Goal: Task Accomplishment & Management: Use online tool/utility

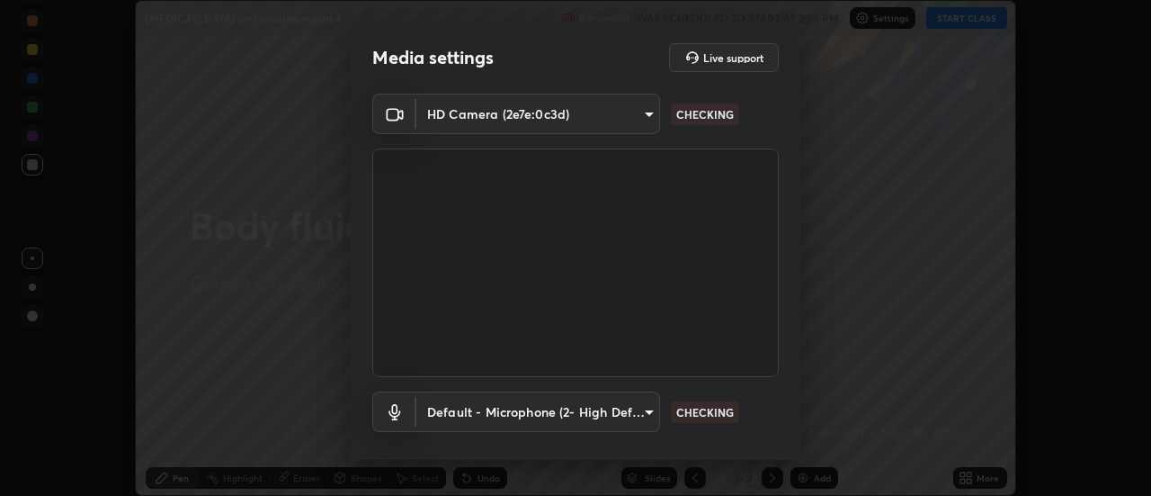
scroll to position [496, 1151]
click at [631, 412] on body "Erase all [MEDICAL_DATA] and circulation part 4 Recording WAS SCHEDULED TO STAR…" at bounding box center [575, 248] width 1151 height 496
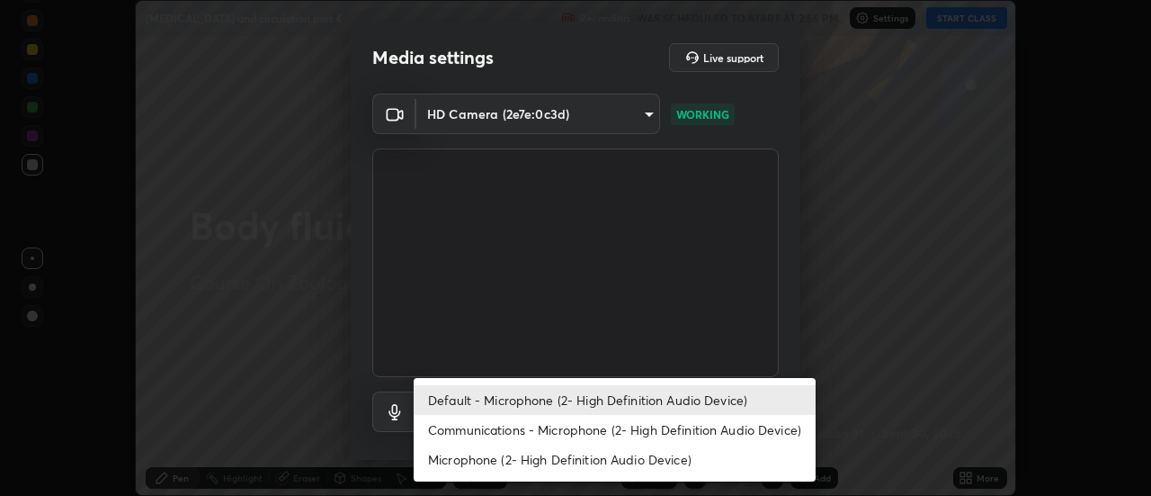
click at [569, 427] on li "Communications - Microphone (2- High Definition Audio Device)" at bounding box center [615, 430] width 402 height 30
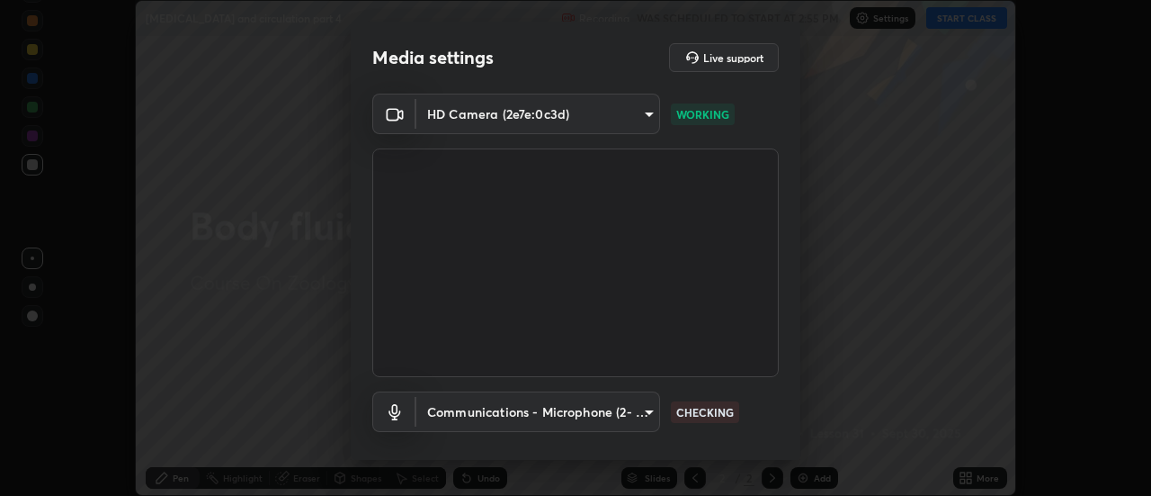
click at [578, 411] on body "Erase all [MEDICAL_DATA] and circulation part 4 Recording WAS SCHEDULED TO STAR…" at bounding box center [575, 248] width 1151 height 496
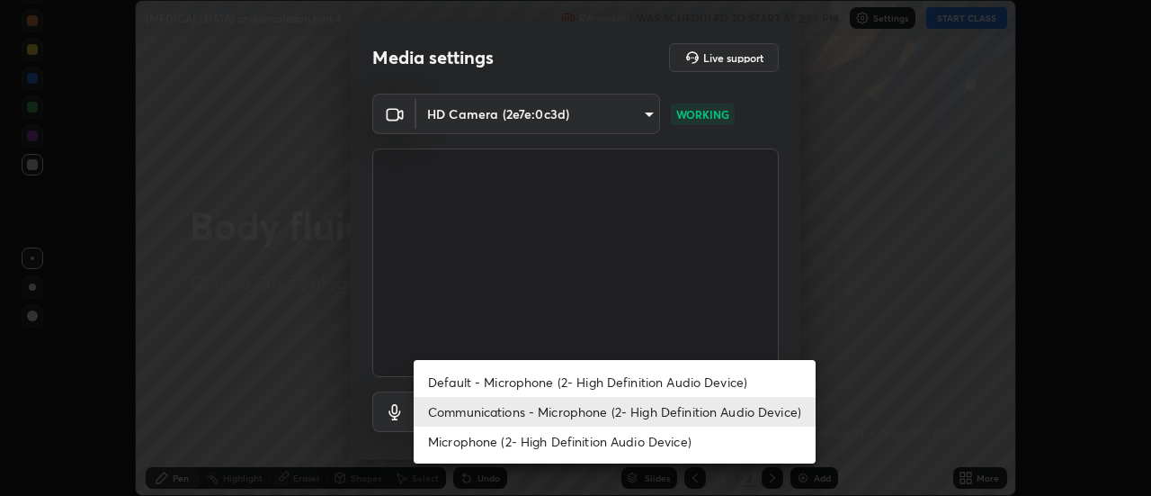
click at [580, 382] on li "Default - Microphone (2- High Definition Audio Device)" at bounding box center [615, 382] width 402 height 30
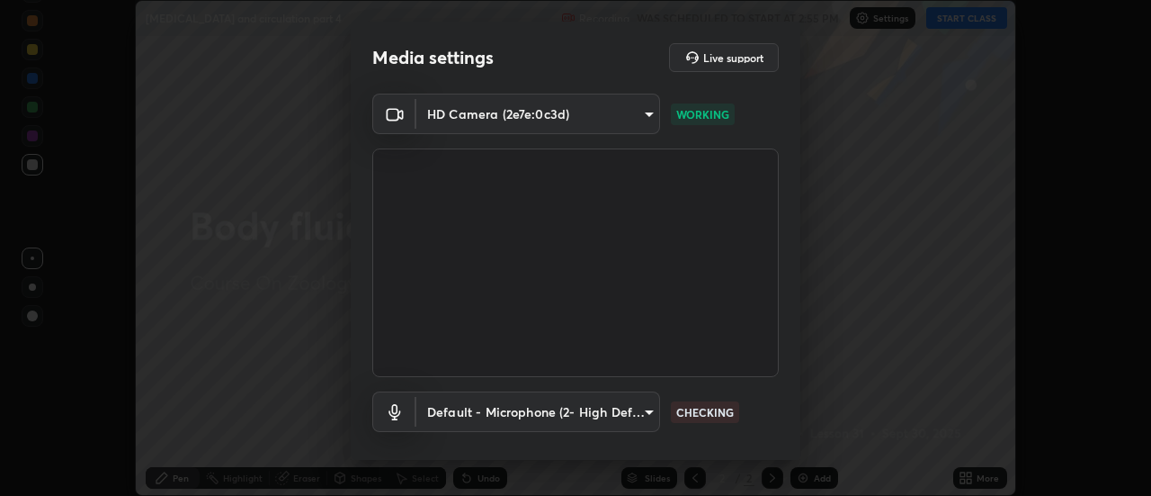
type input "default"
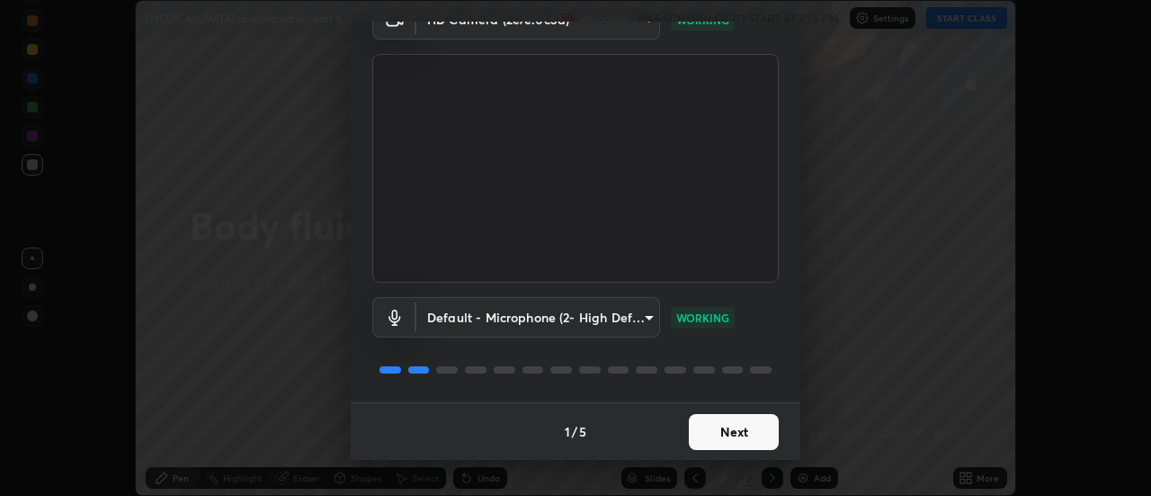
click at [769, 427] on button "Next" at bounding box center [734, 432] width 90 height 36
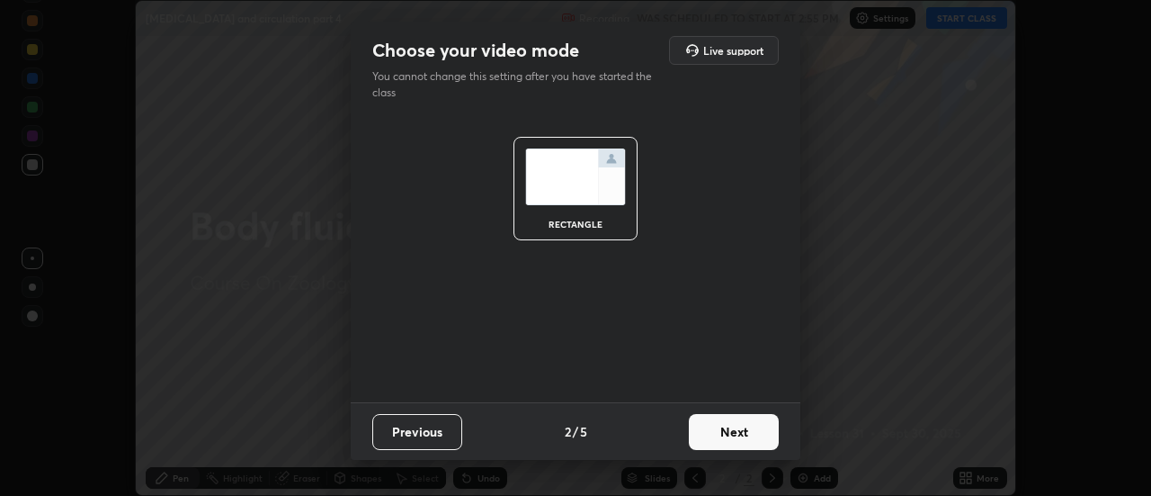
scroll to position [0, 0]
click at [766, 430] on button "Next" at bounding box center [734, 432] width 90 height 36
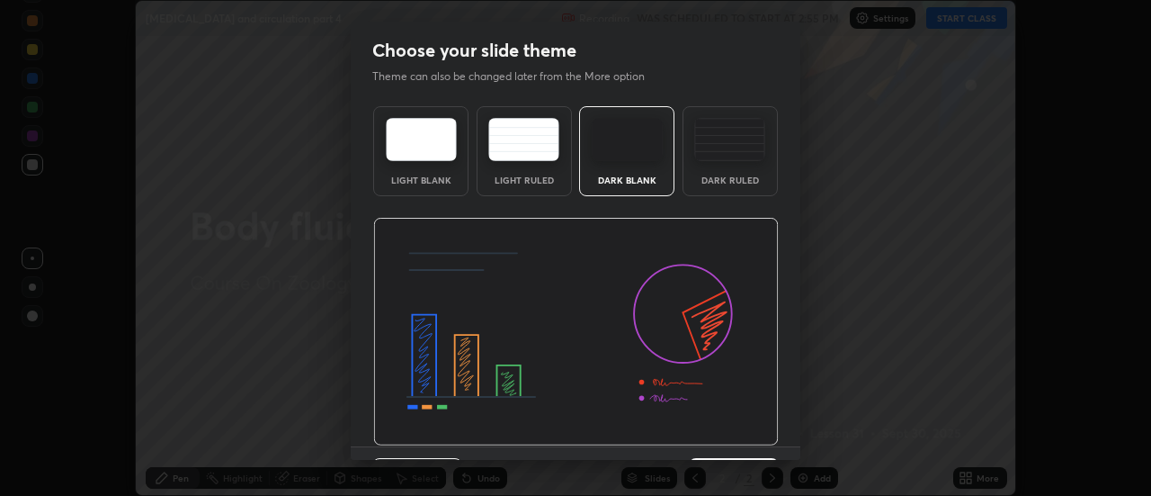
scroll to position [44, 0]
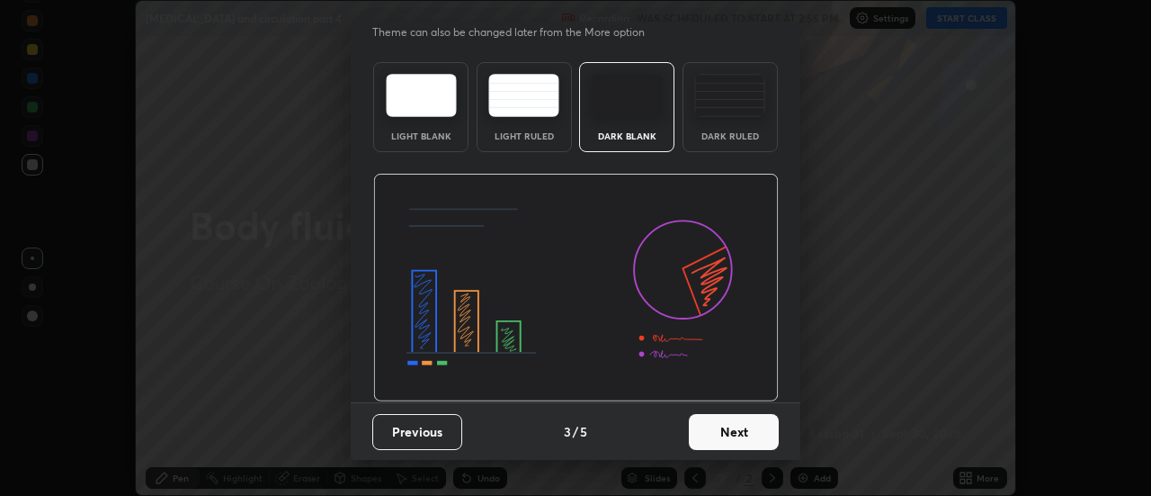
click at [771, 435] on button "Next" at bounding box center [734, 432] width 90 height 36
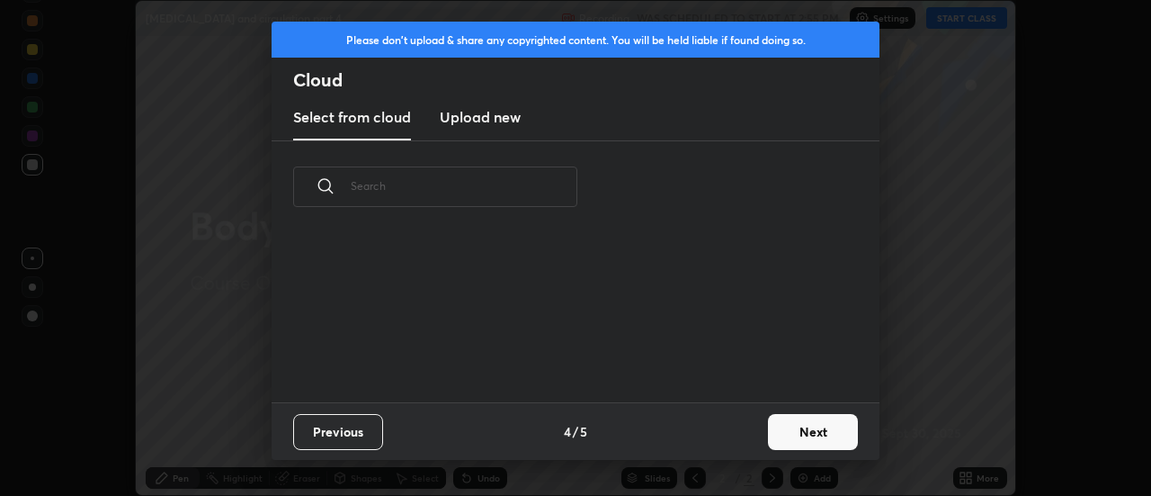
scroll to position [0, 0]
click at [771, 435] on button "Next" at bounding box center [813, 432] width 90 height 36
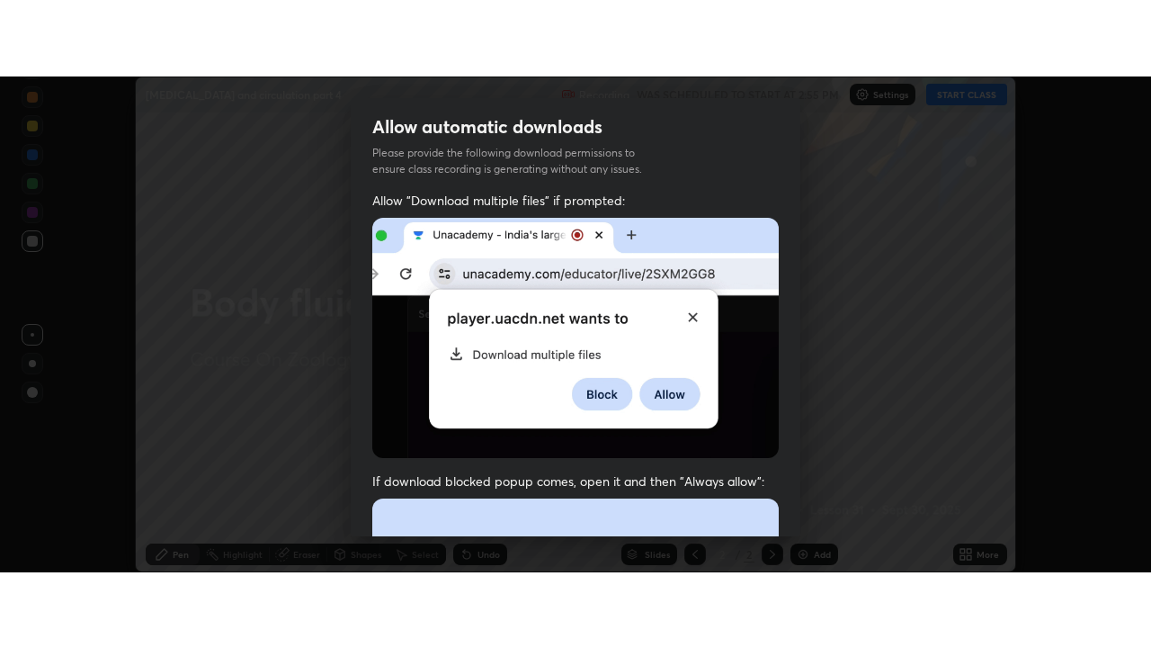
scroll to position [461, 0]
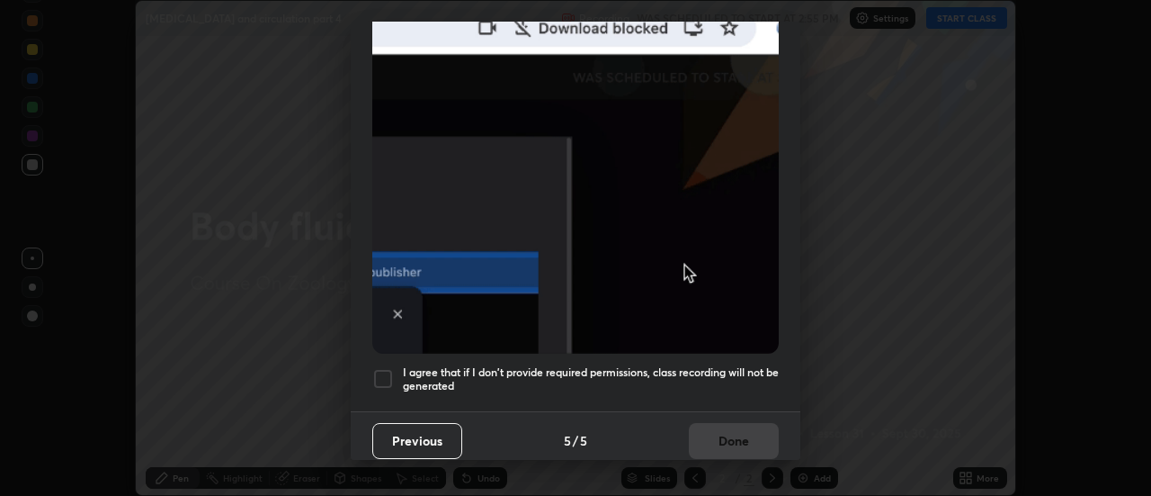
click at [768, 382] on h5 "I agree that if I don't provide required permissions, class recording will not …" at bounding box center [591, 379] width 376 height 28
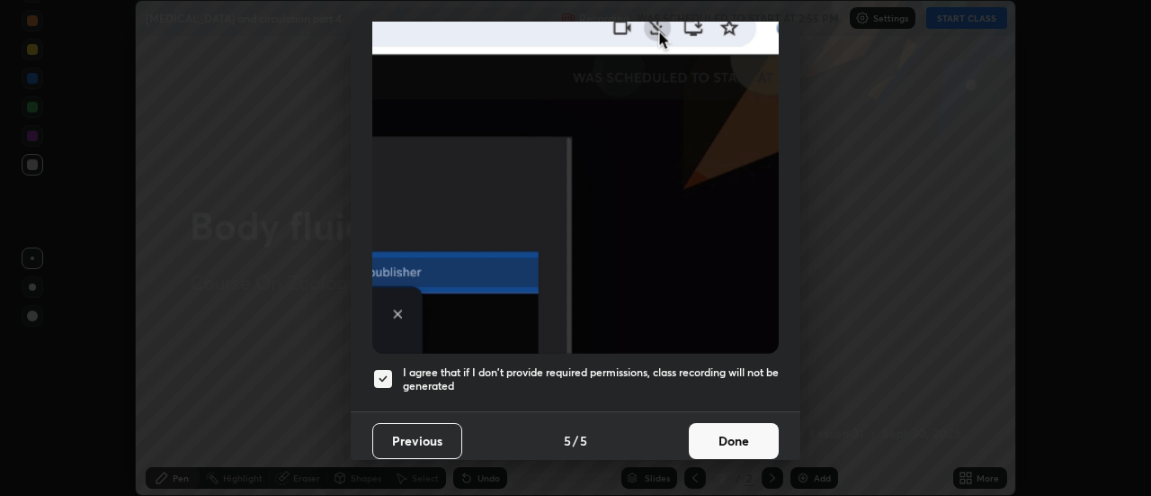
click at [709, 425] on button "Done" at bounding box center [734, 441] width 90 height 36
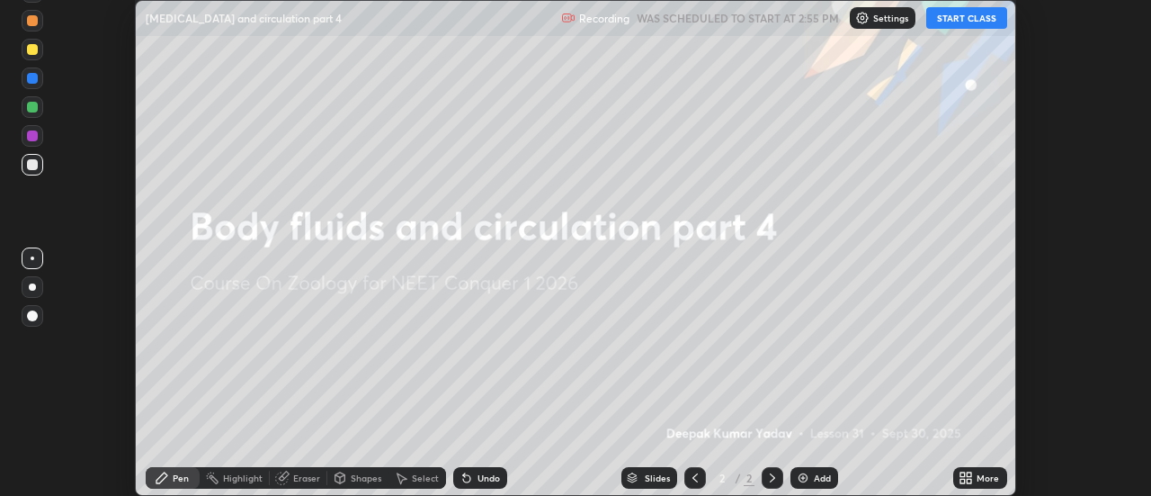
click at [968, 481] on icon at bounding box center [970, 481] width 4 height 4
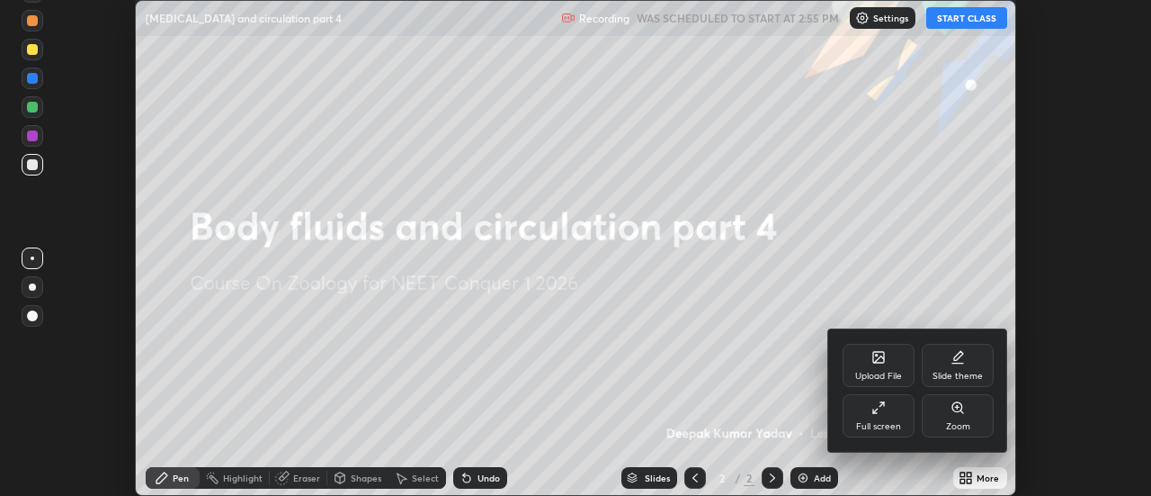
click at [899, 418] on div "Full screen" at bounding box center [879, 415] width 72 height 43
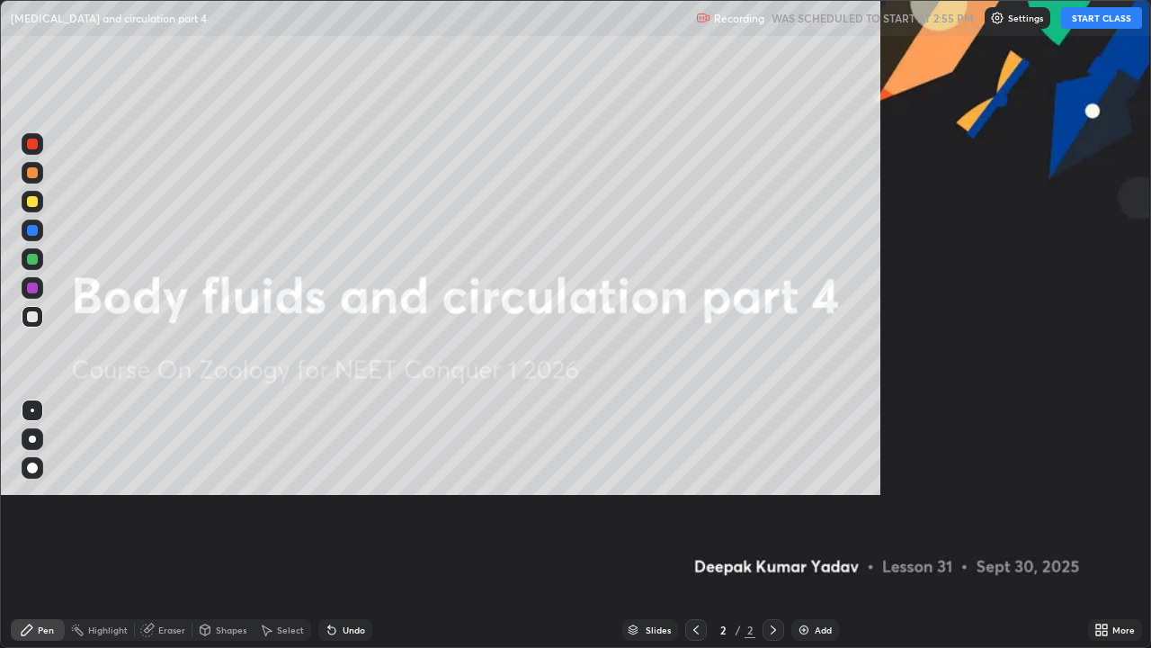
scroll to position [648, 1151]
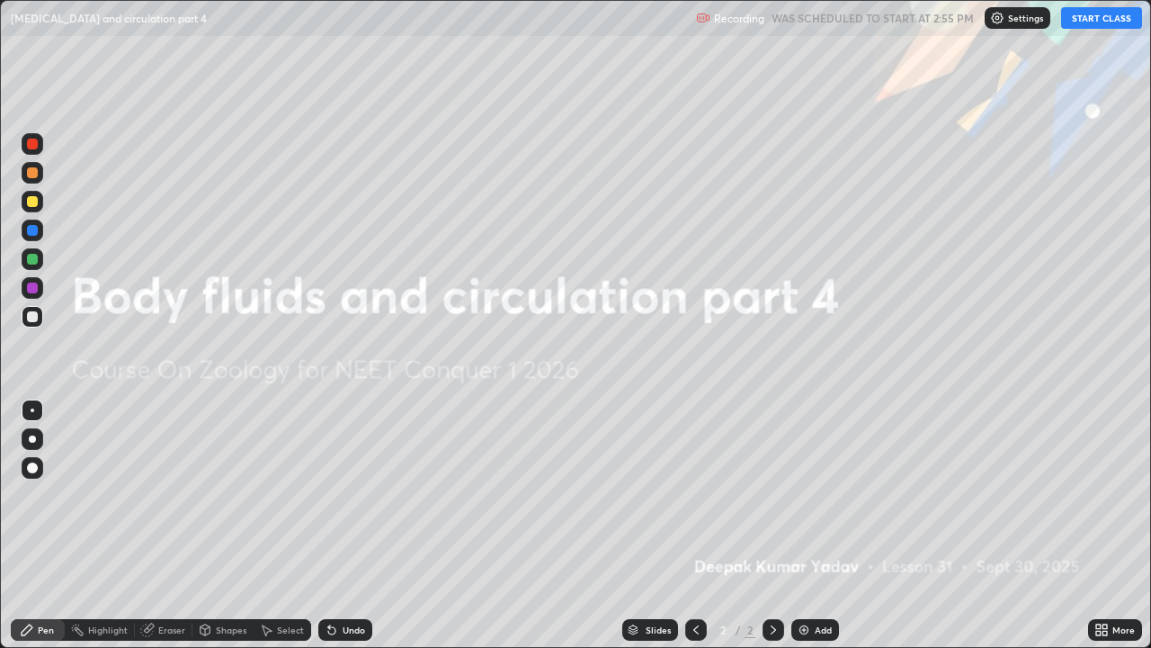
click at [804, 495] on img at bounding box center [804, 629] width 14 height 14
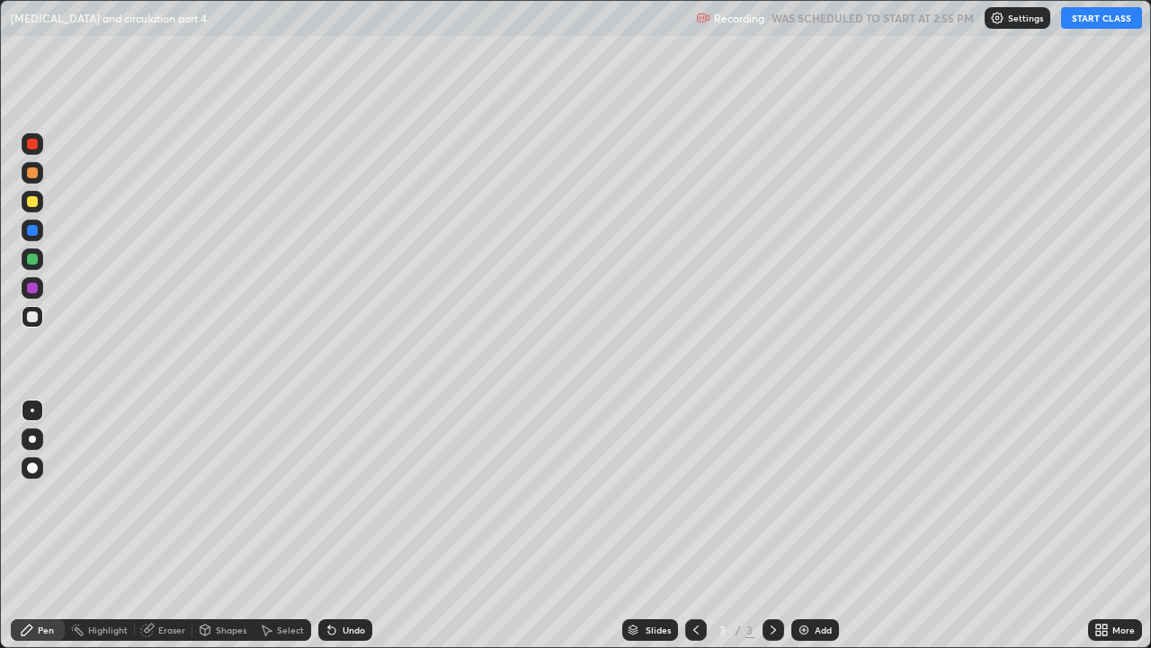
click at [1095, 27] on button "START CLASS" at bounding box center [1101, 18] width 81 height 22
click at [49, 495] on div "Pen" at bounding box center [46, 629] width 16 height 9
click at [31, 467] on div at bounding box center [32, 467] width 11 height 11
click at [31, 173] on div at bounding box center [32, 172] width 11 height 11
click at [32, 326] on div at bounding box center [33, 317] width 22 height 22
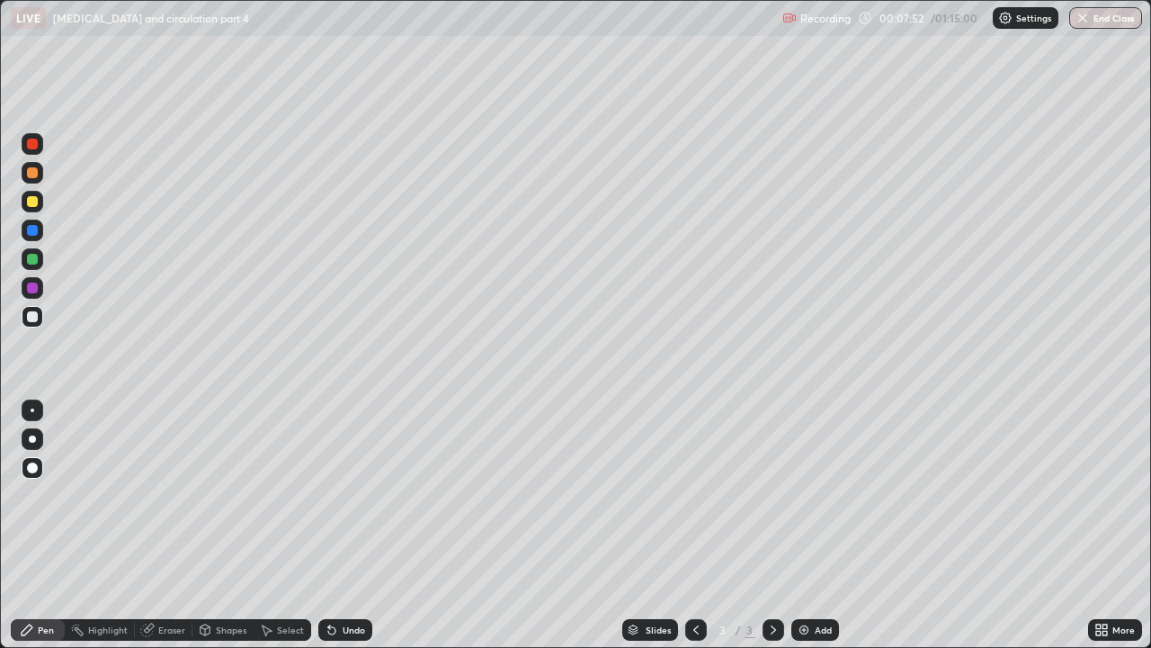
click at [37, 202] on div at bounding box center [32, 201] width 11 height 11
click at [799, 495] on img at bounding box center [804, 629] width 14 height 14
click at [33, 317] on div at bounding box center [32, 316] width 11 height 11
click at [328, 495] on icon at bounding box center [331, 630] width 7 height 7
click at [33, 261] on div at bounding box center [32, 259] width 11 height 11
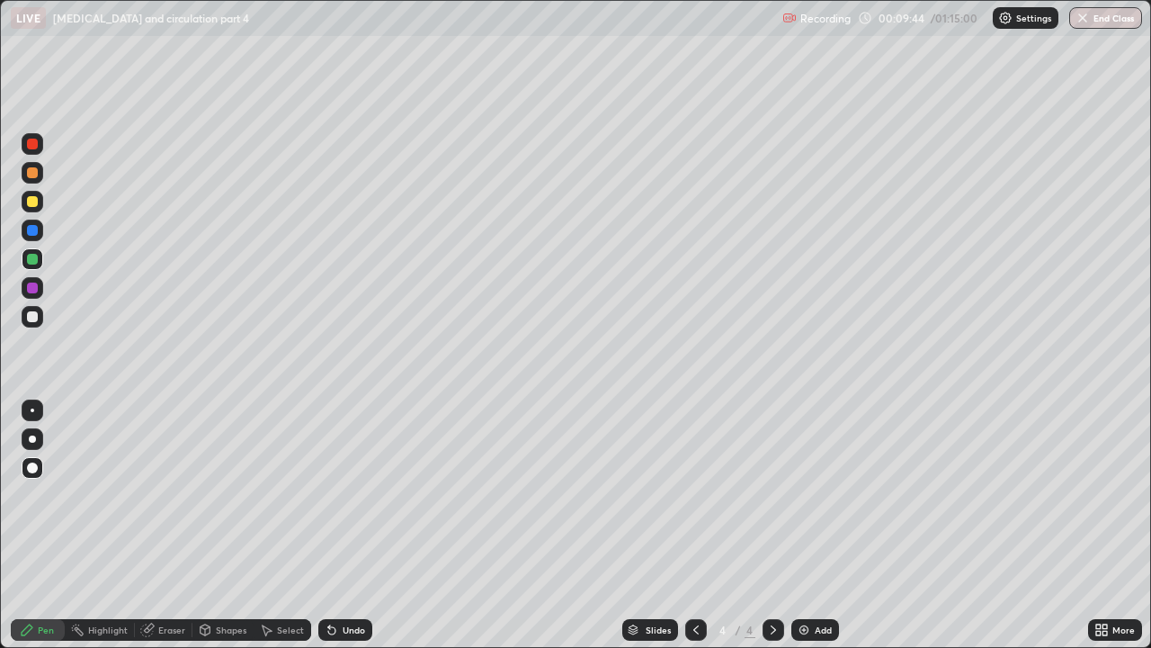
click at [328, 495] on icon at bounding box center [331, 630] width 7 height 7
click at [32, 287] on div at bounding box center [32, 287] width 11 height 11
click at [40, 205] on div at bounding box center [33, 202] width 22 height 22
click at [37, 260] on div at bounding box center [32, 259] width 11 height 11
click at [32, 174] on div at bounding box center [32, 172] width 11 height 11
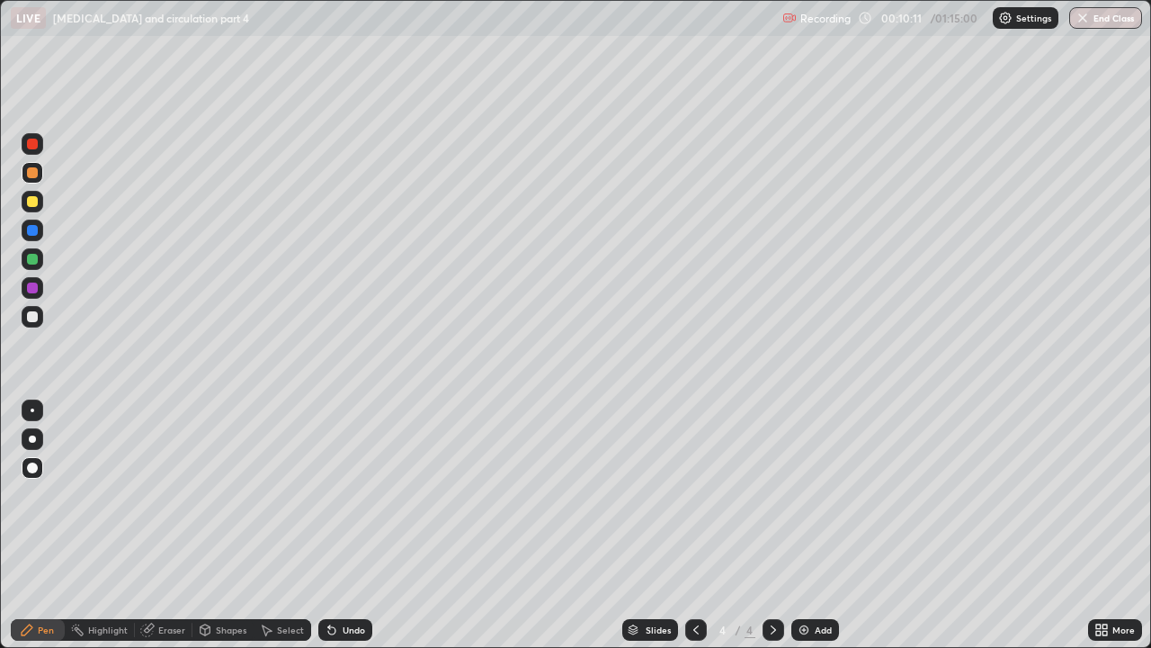
click at [37, 262] on div at bounding box center [32, 259] width 11 height 11
click at [35, 289] on div at bounding box center [32, 287] width 11 height 11
click at [32, 144] on div at bounding box center [32, 144] width 11 height 11
click at [31, 317] on div at bounding box center [32, 316] width 11 height 11
click at [155, 495] on div "Eraser" at bounding box center [164, 630] width 58 height 22
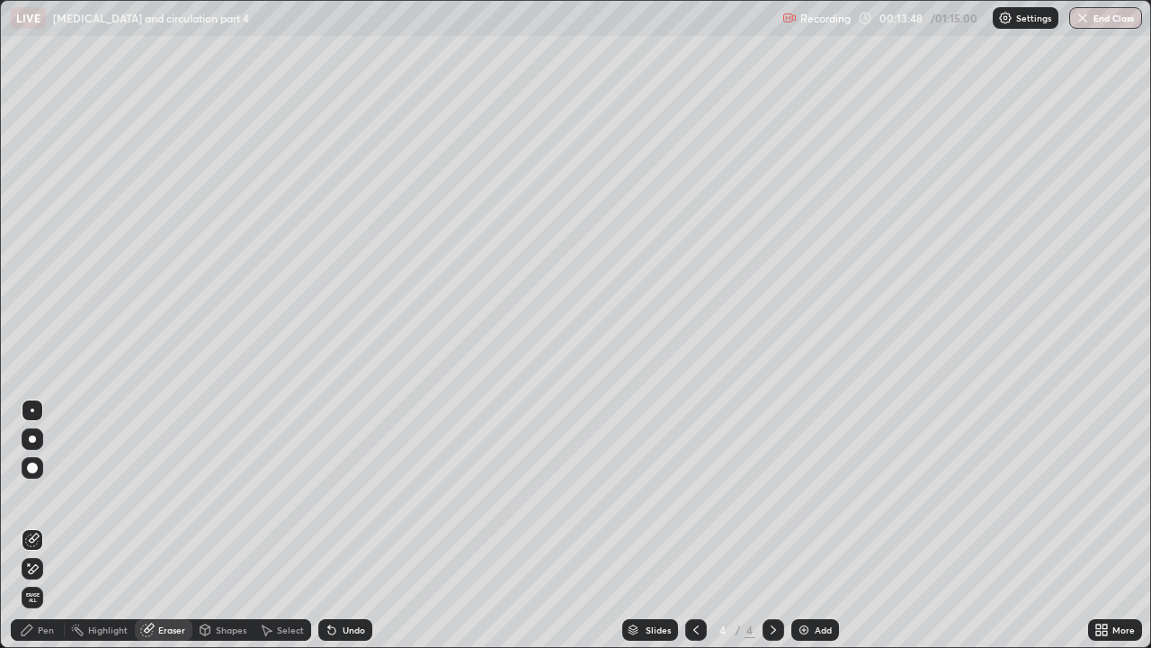
click at [46, 495] on div "Pen" at bounding box center [46, 629] width 16 height 9
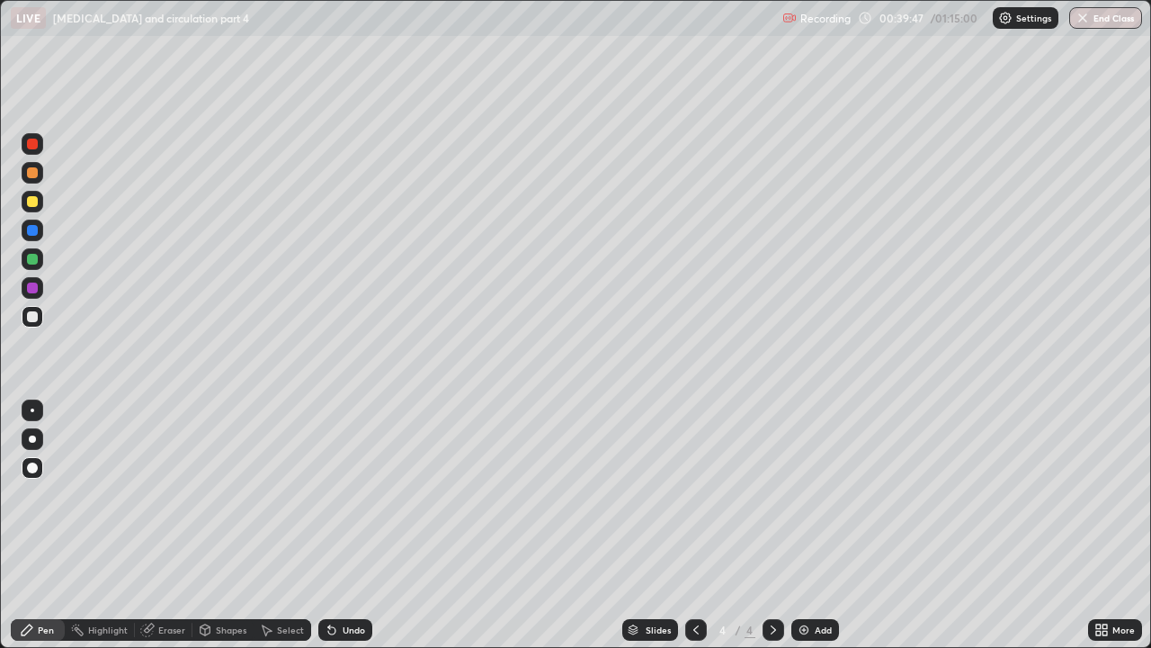
click at [803, 495] on img at bounding box center [804, 629] width 14 height 14
click at [652, 495] on div "Slides" at bounding box center [650, 630] width 56 height 22
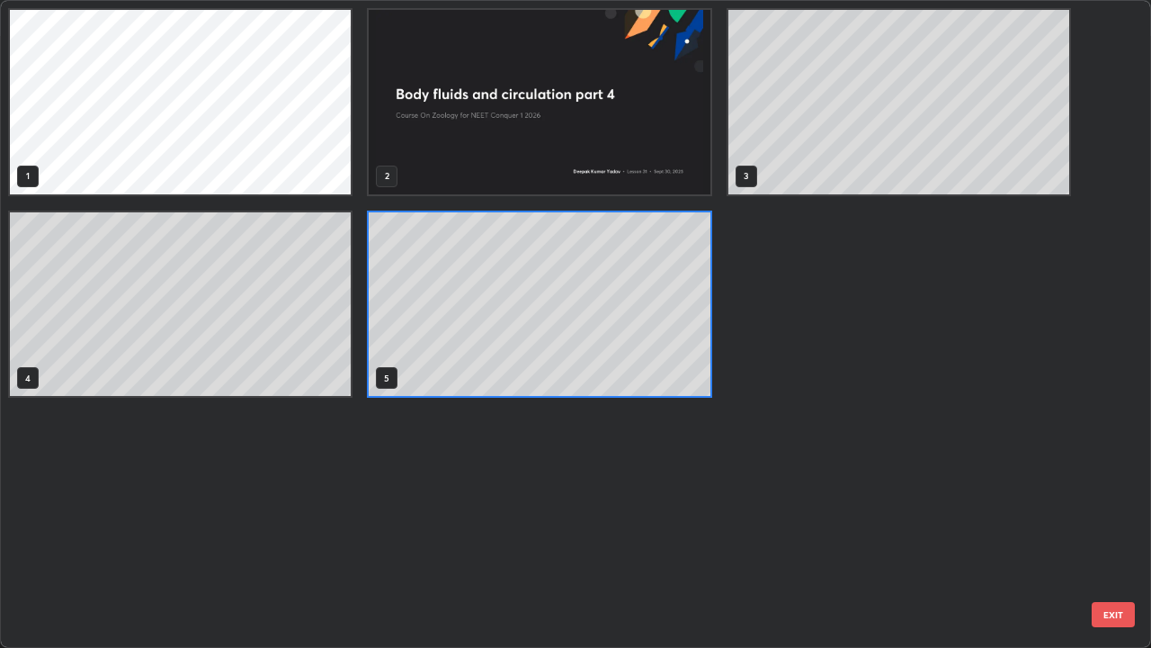
scroll to position [640, 1141]
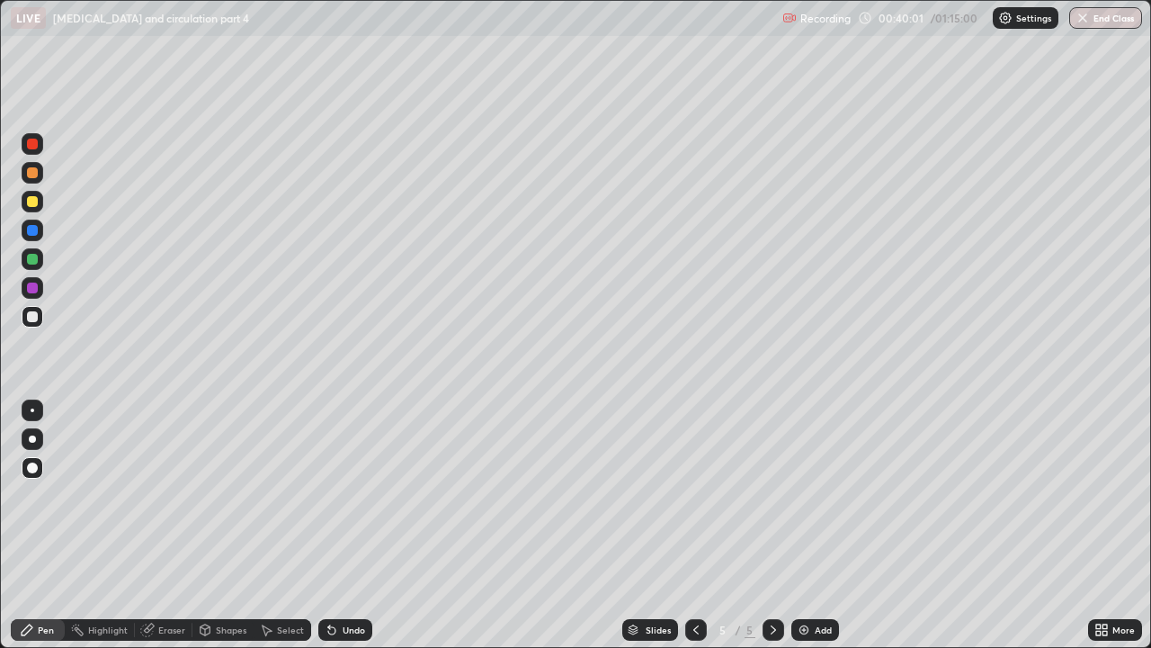
click at [656, 495] on div "Slides" at bounding box center [650, 630] width 56 height 22
click at [31, 201] on div at bounding box center [32, 201] width 11 height 11
click at [31, 255] on div at bounding box center [32, 259] width 11 height 11
click at [32, 211] on div at bounding box center [33, 202] width 22 height 22
click at [798, 495] on img at bounding box center [804, 629] width 14 height 14
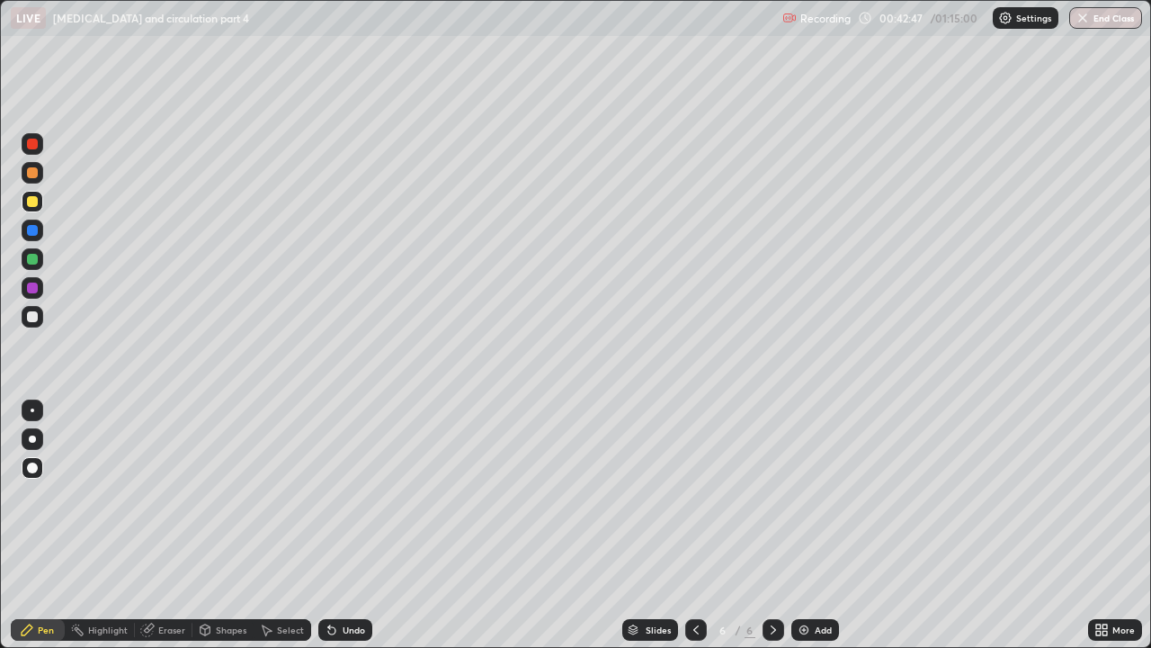
click at [28, 259] on div at bounding box center [32, 259] width 11 height 11
click at [32, 145] on div at bounding box center [32, 144] width 11 height 11
click at [33, 228] on div at bounding box center [32, 230] width 11 height 11
click at [33, 173] on div at bounding box center [32, 172] width 11 height 11
click at [806, 495] on img at bounding box center [804, 629] width 14 height 14
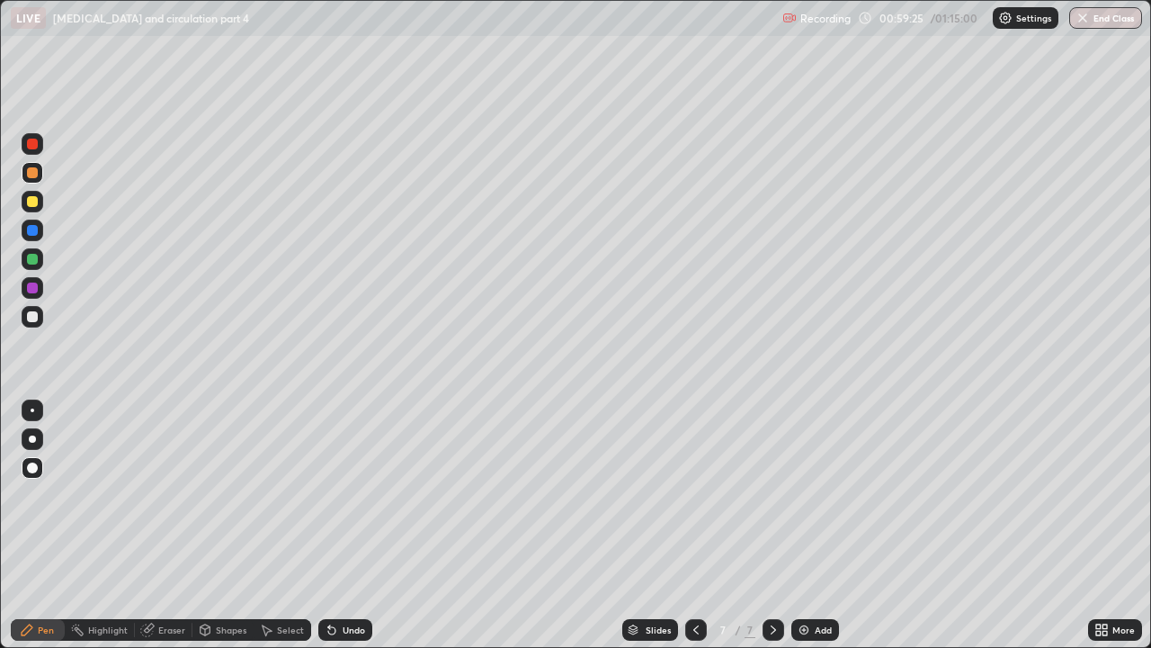
click at [800, 495] on img at bounding box center [804, 629] width 14 height 14
click at [647, 495] on div "Slides" at bounding box center [658, 629] width 25 height 9
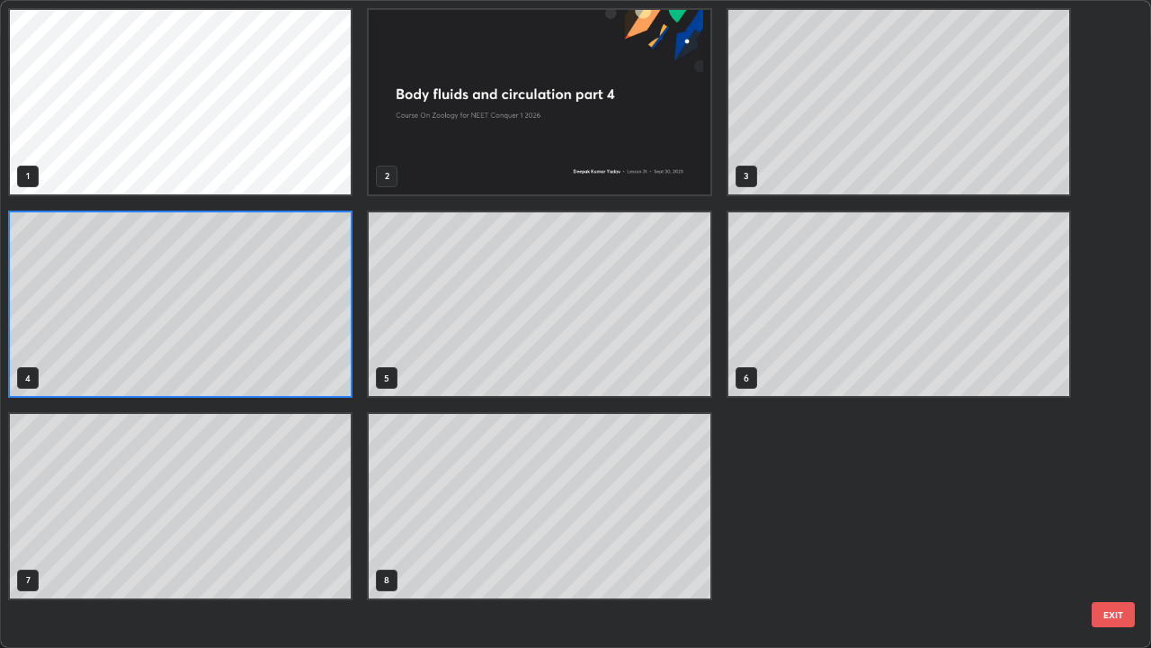
click at [1113, 495] on button "EXIT" at bounding box center [1113, 614] width 43 height 25
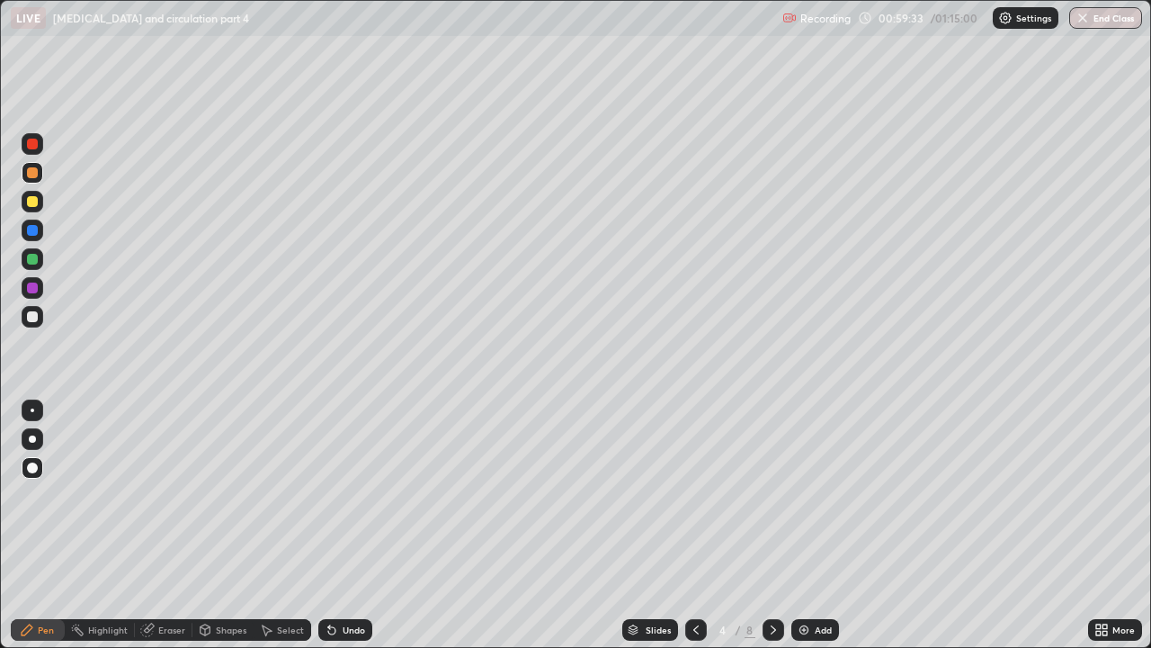
click at [329, 495] on icon at bounding box center [331, 630] width 7 height 7
click at [328, 495] on icon at bounding box center [331, 630] width 7 height 7
click at [329, 495] on icon at bounding box center [331, 630] width 7 height 7
click at [332, 495] on icon at bounding box center [332, 629] width 14 height 14
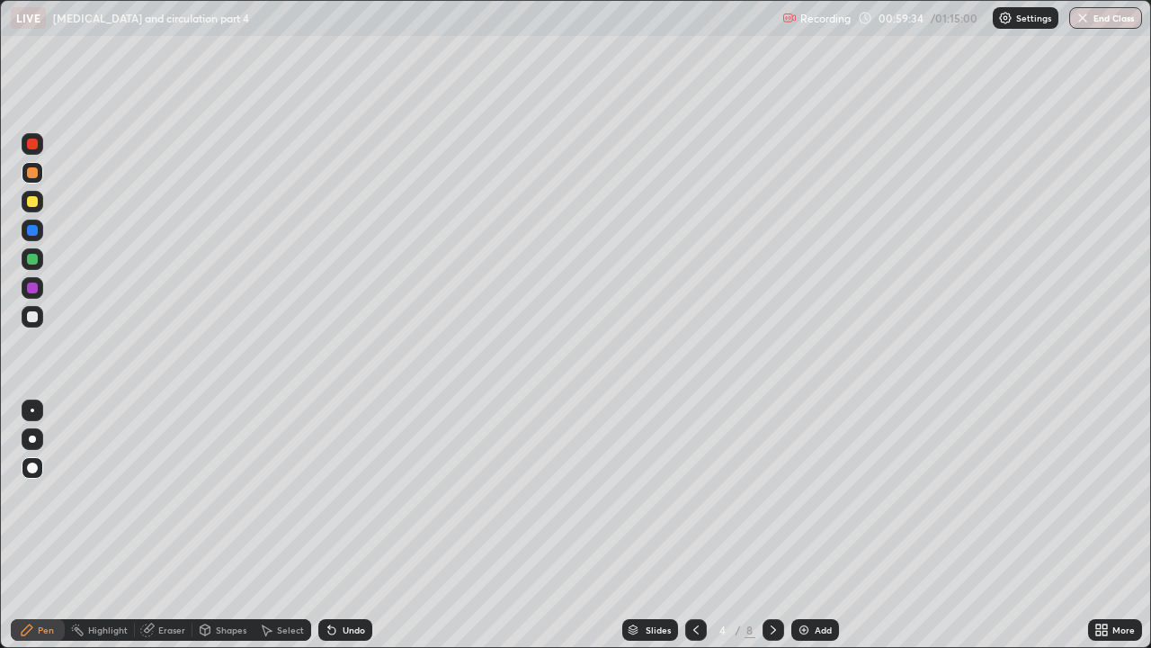
click at [332, 495] on icon at bounding box center [332, 629] width 14 height 14
click at [328, 495] on icon at bounding box center [329, 626] width 2 height 2
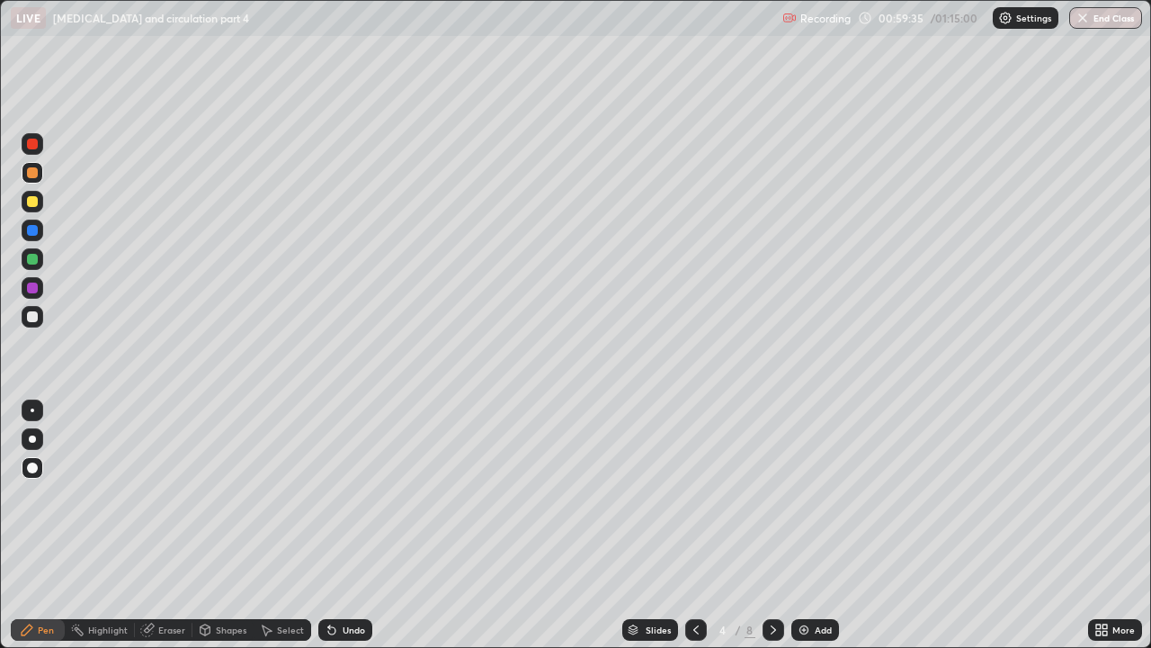
click at [328, 495] on icon at bounding box center [329, 626] width 2 height 2
click at [332, 495] on icon at bounding box center [332, 629] width 14 height 14
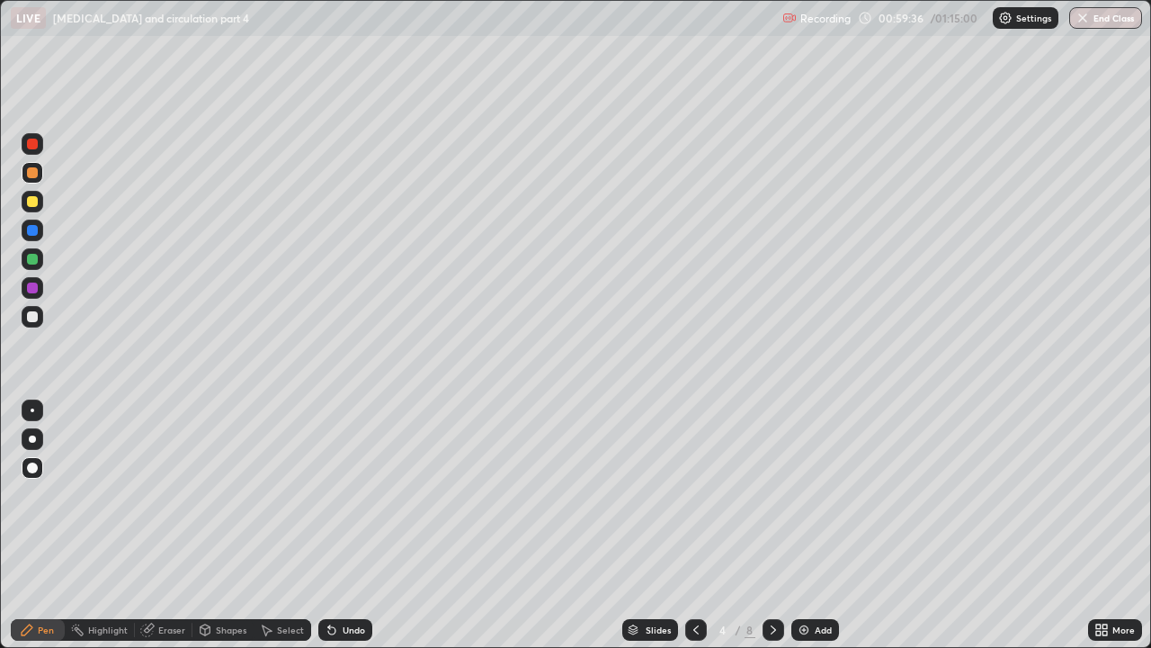
click at [332, 495] on icon at bounding box center [332, 629] width 14 height 14
click at [328, 495] on icon at bounding box center [329, 626] width 2 height 2
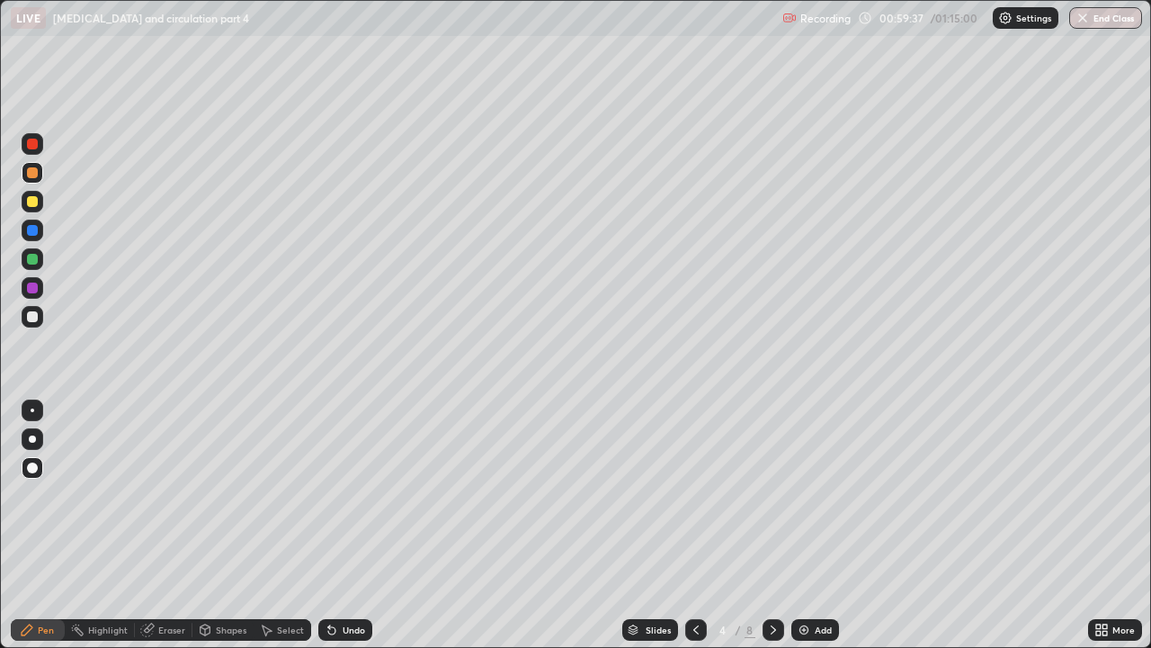
click at [335, 495] on div "Undo" at bounding box center [345, 630] width 54 height 22
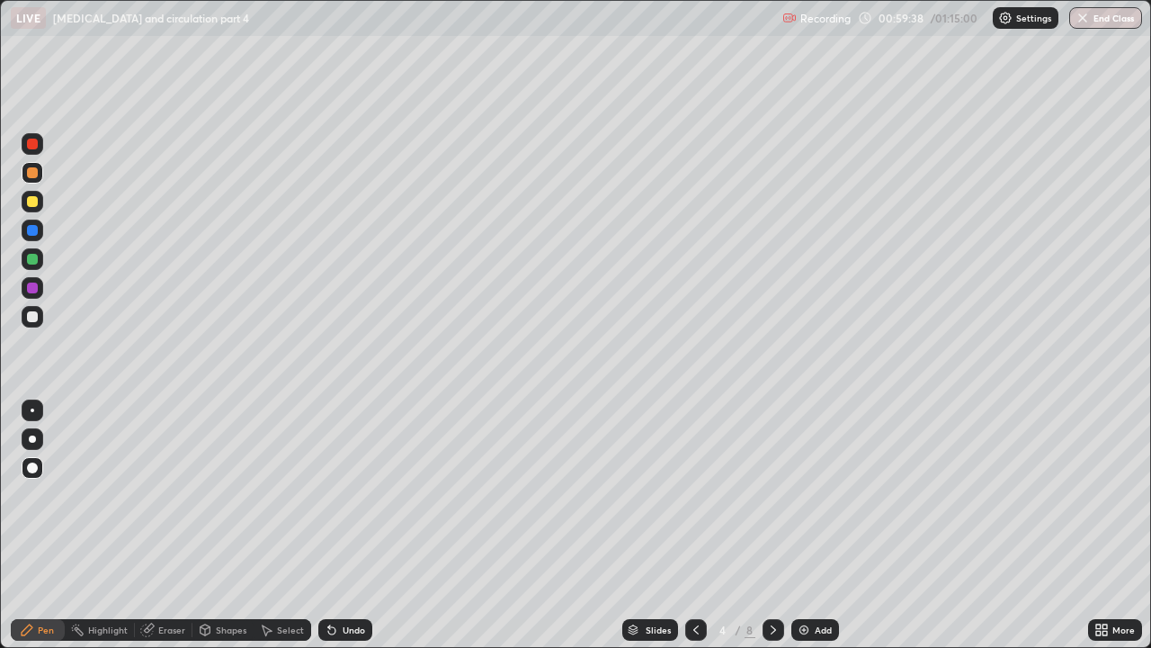
click at [335, 495] on div "Undo" at bounding box center [345, 630] width 54 height 22
click at [336, 495] on div "Undo" at bounding box center [345, 630] width 54 height 22
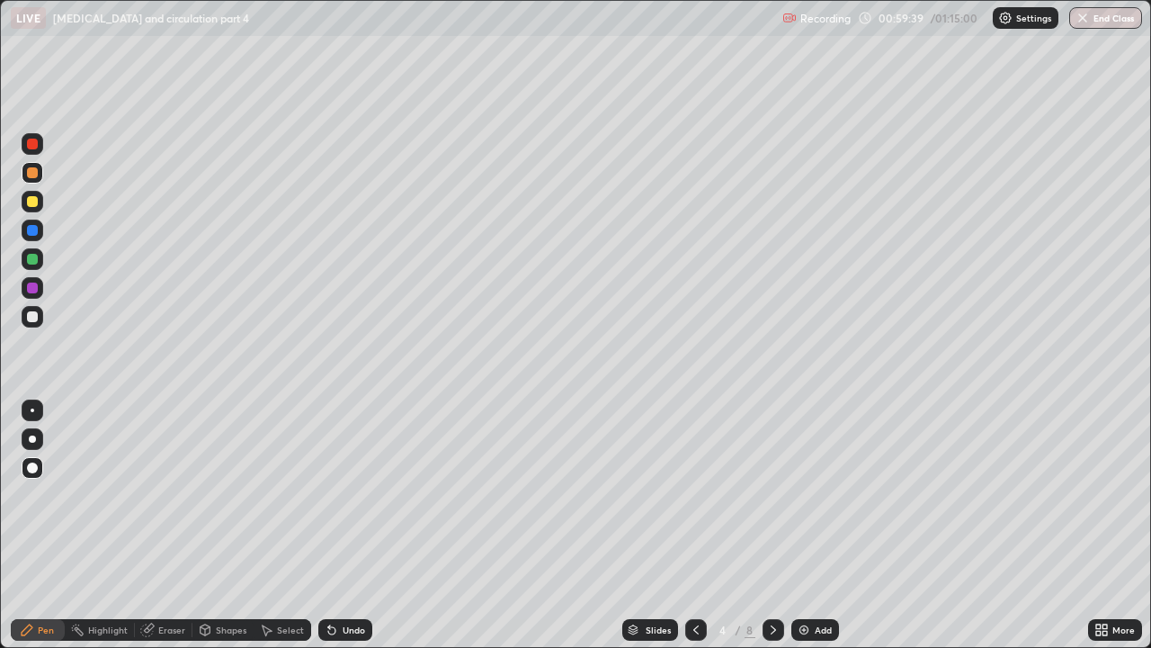
click at [336, 495] on div "Undo" at bounding box center [345, 630] width 54 height 22
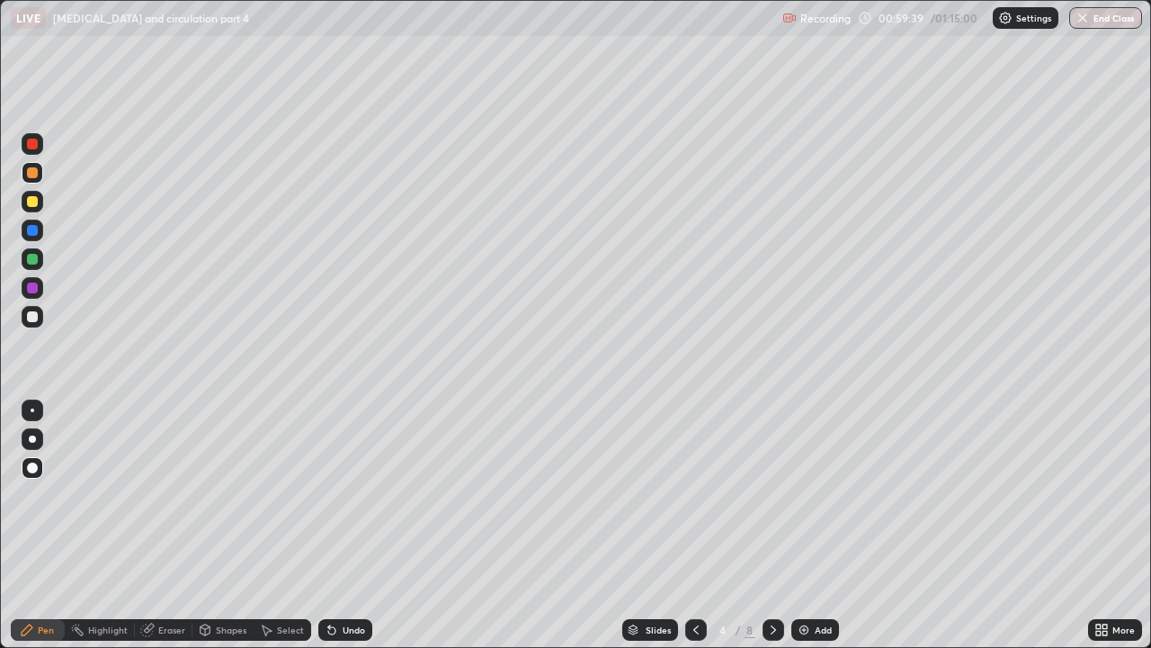
click at [336, 495] on div "Undo" at bounding box center [345, 630] width 54 height 22
click at [335, 495] on div "Undo" at bounding box center [345, 630] width 54 height 22
click at [332, 495] on icon at bounding box center [331, 630] width 7 height 7
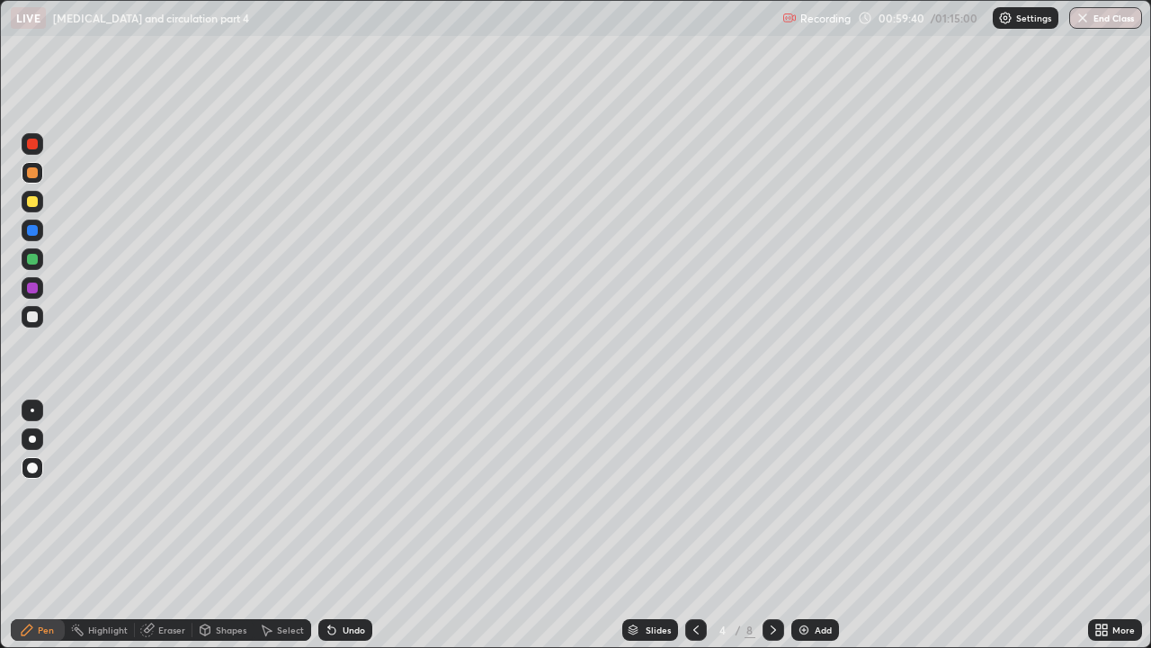
click at [329, 495] on icon at bounding box center [331, 630] width 7 height 7
click at [328, 495] on icon at bounding box center [329, 626] width 2 height 2
click at [329, 495] on icon at bounding box center [331, 630] width 7 height 7
click at [334, 495] on icon at bounding box center [332, 629] width 14 height 14
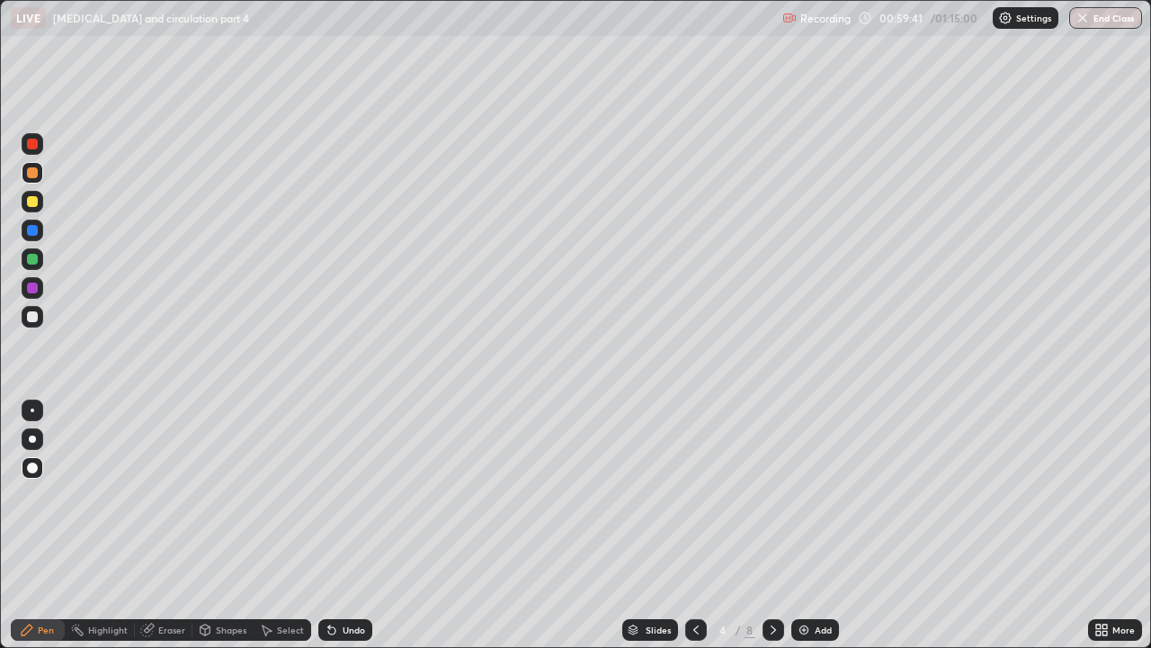
click at [336, 495] on div "Undo" at bounding box center [345, 630] width 54 height 22
click at [336, 495] on icon at bounding box center [332, 629] width 14 height 14
click at [338, 495] on div "Undo" at bounding box center [345, 630] width 54 height 22
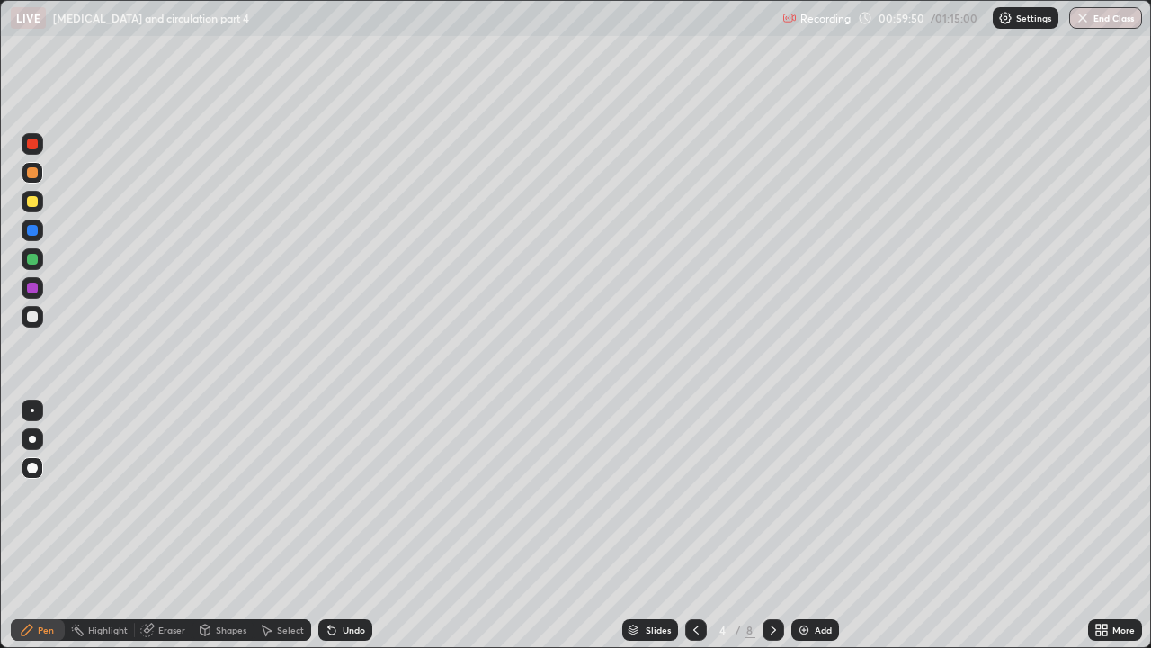
click at [157, 495] on div "Eraser" at bounding box center [164, 630] width 58 height 22
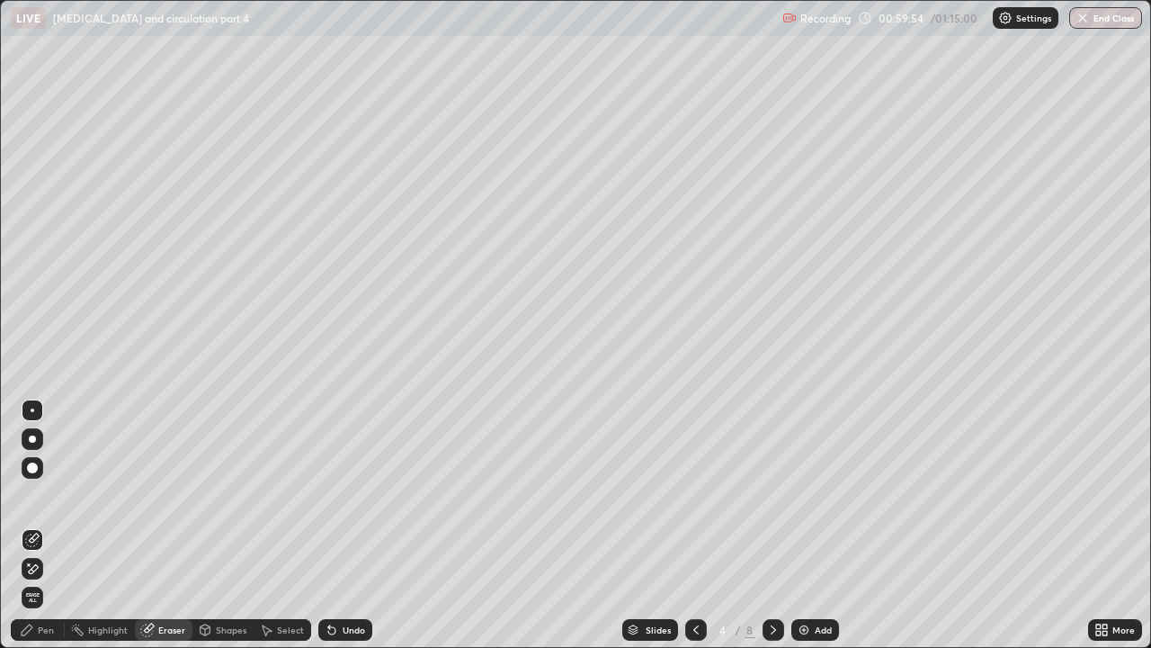
click at [44, 495] on div "Pen" at bounding box center [46, 629] width 16 height 9
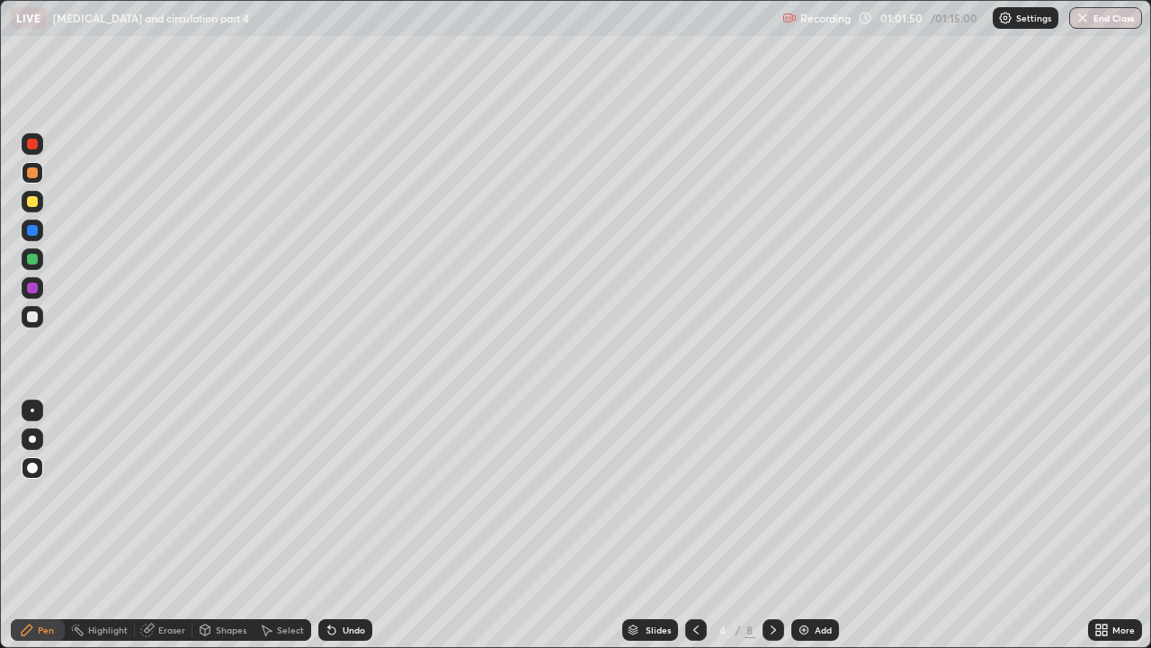
click at [804, 495] on div "Add" at bounding box center [816, 630] width 48 height 22
click at [28, 263] on div at bounding box center [32, 259] width 11 height 11
click at [29, 177] on div at bounding box center [32, 172] width 11 height 11
click at [328, 495] on icon at bounding box center [331, 630] width 7 height 7
click at [332, 495] on icon at bounding box center [331, 630] width 7 height 7
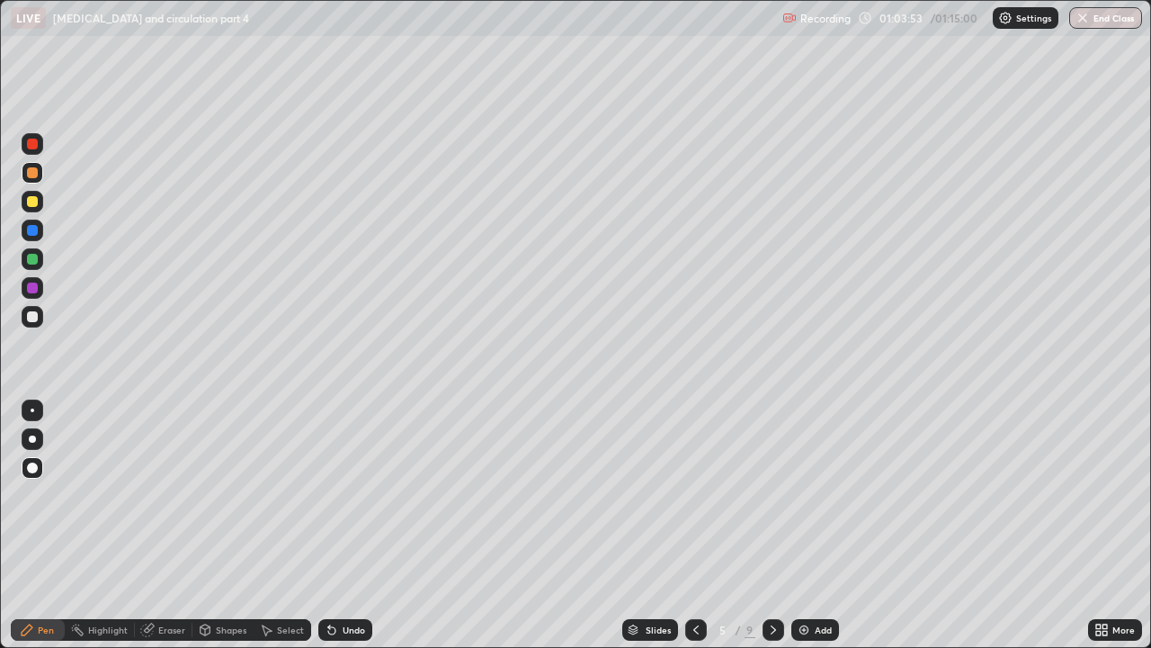
click at [328, 495] on div "Undo" at bounding box center [345, 630] width 54 height 22
click at [331, 495] on icon at bounding box center [331, 630] width 7 height 7
click at [329, 495] on icon at bounding box center [331, 630] width 7 height 7
click at [332, 495] on icon at bounding box center [331, 630] width 7 height 7
click at [331, 495] on icon at bounding box center [331, 630] width 7 height 7
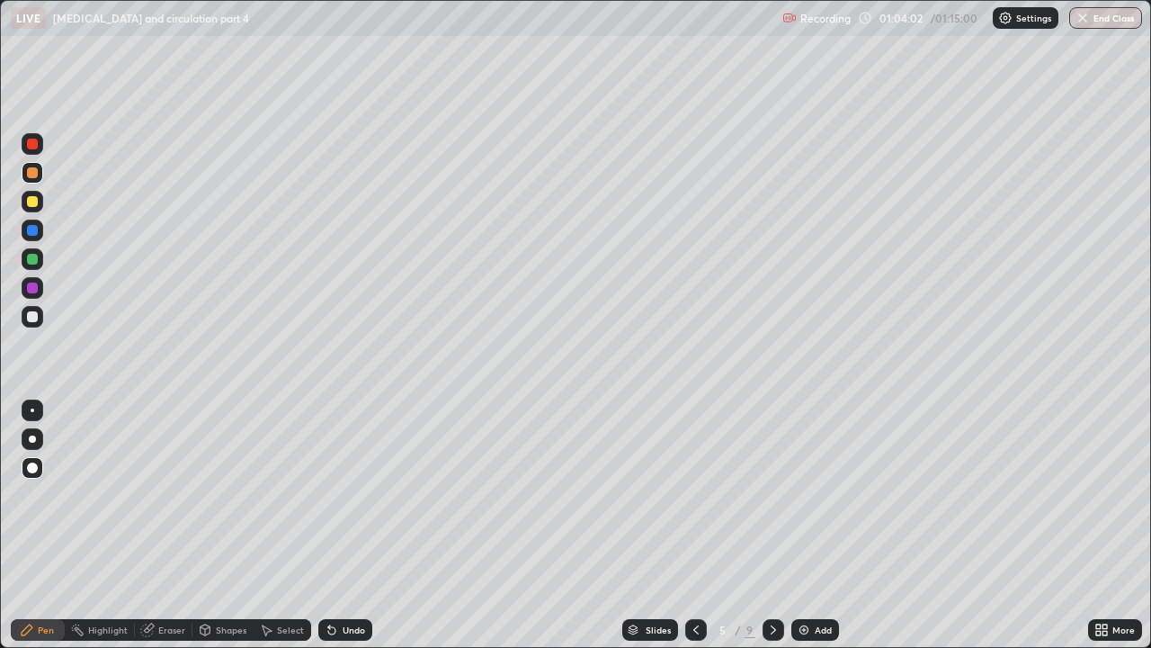
click at [31, 204] on div at bounding box center [32, 201] width 11 height 11
click at [148, 495] on icon at bounding box center [147, 630] width 12 height 12
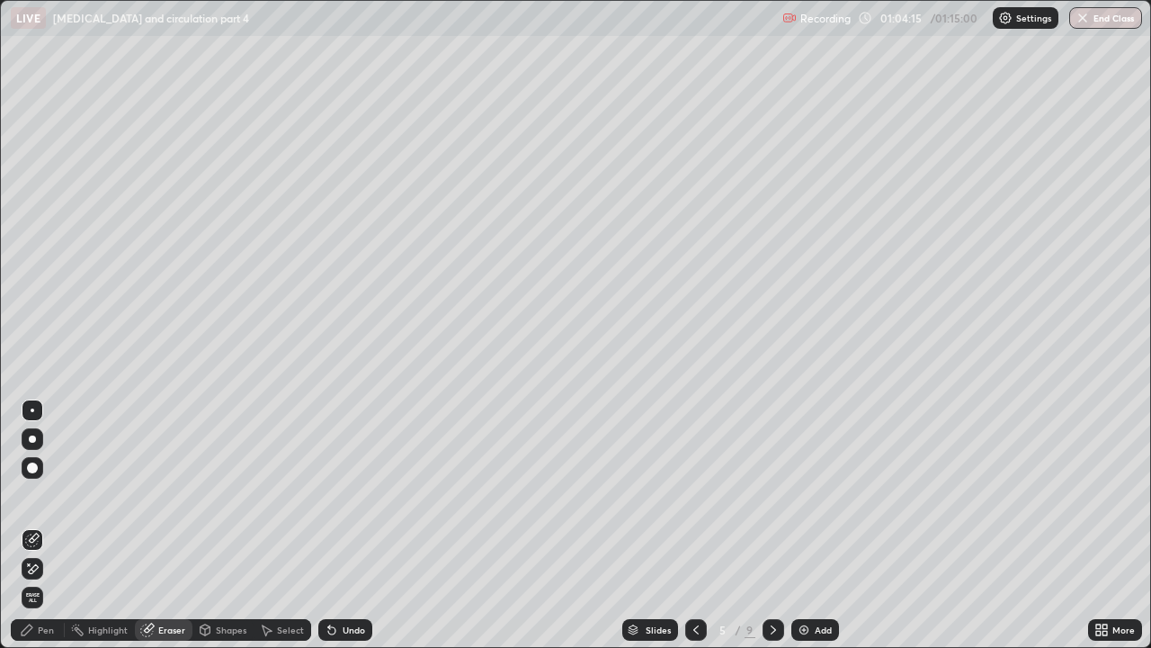
click at [35, 495] on div "Pen" at bounding box center [38, 630] width 54 height 22
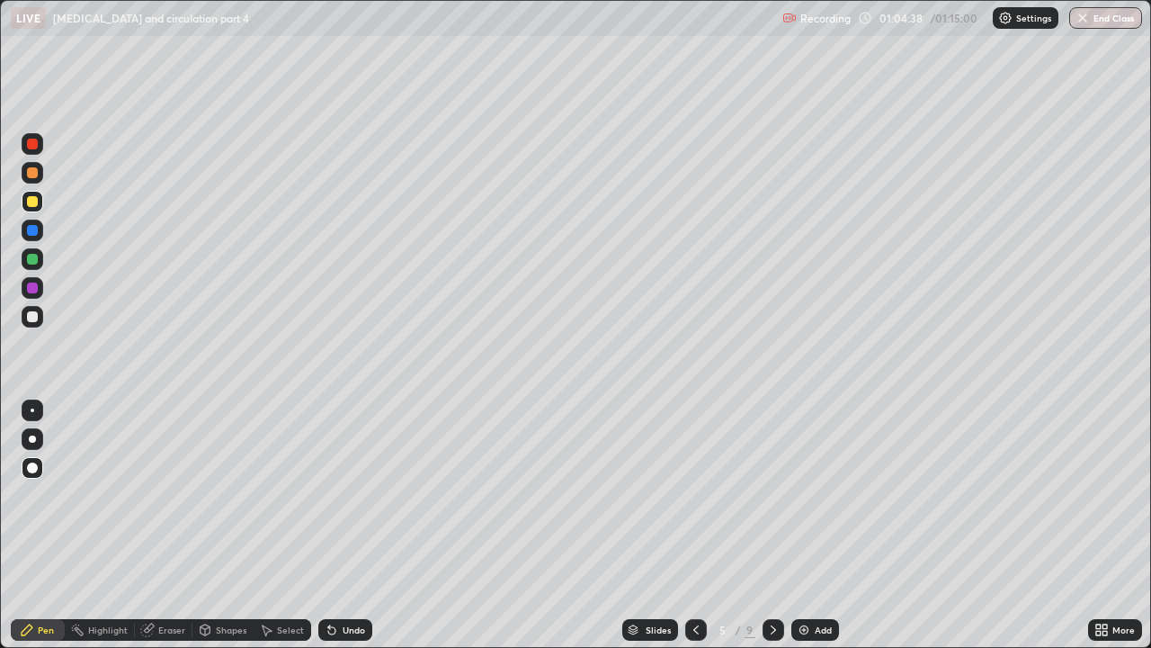
click at [337, 495] on div "Undo" at bounding box center [345, 630] width 54 height 22
click at [334, 495] on icon at bounding box center [332, 629] width 14 height 14
click at [336, 495] on icon at bounding box center [332, 629] width 14 height 14
click at [32, 260] on div at bounding box center [32, 259] width 11 height 11
click at [31, 147] on div at bounding box center [32, 144] width 11 height 11
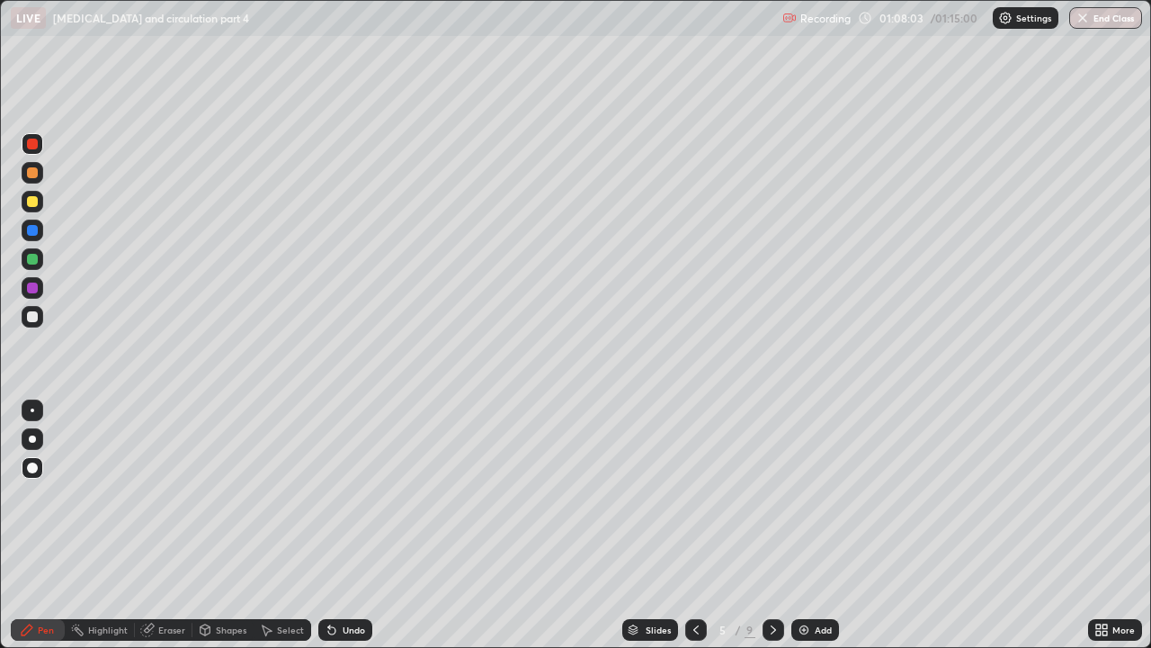
click at [32, 151] on div at bounding box center [33, 144] width 22 height 22
click at [31, 258] on div at bounding box center [32, 259] width 11 height 11
click at [1109, 24] on button "End Class" at bounding box center [1106, 18] width 71 height 22
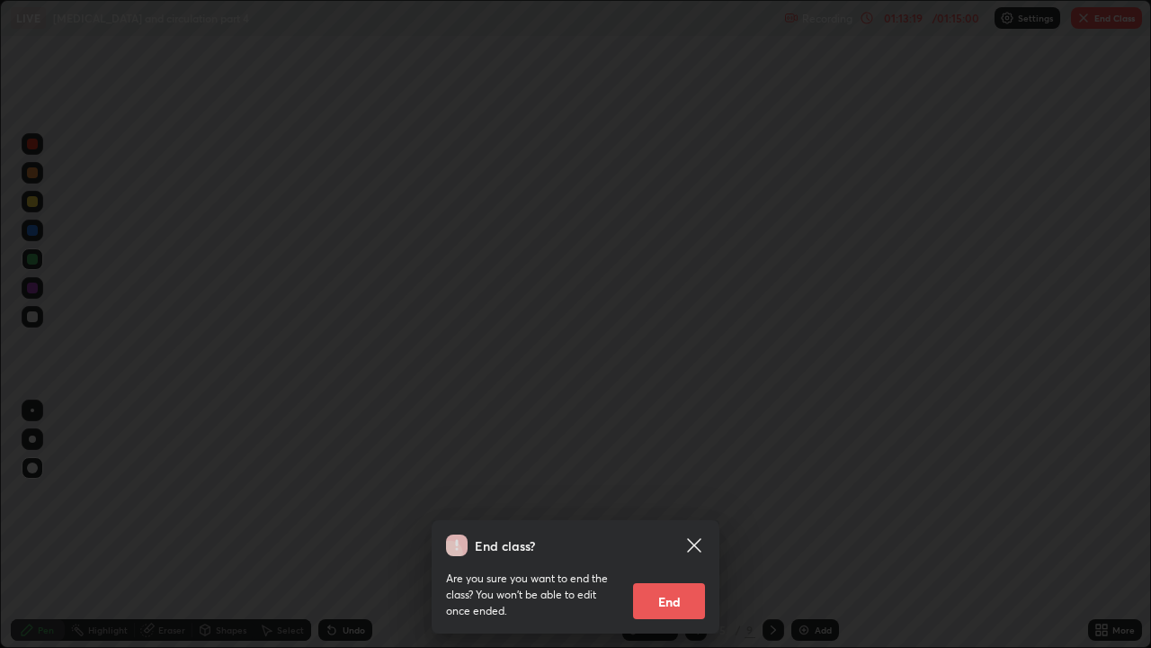
click at [694, 495] on button "End" at bounding box center [669, 601] width 72 height 36
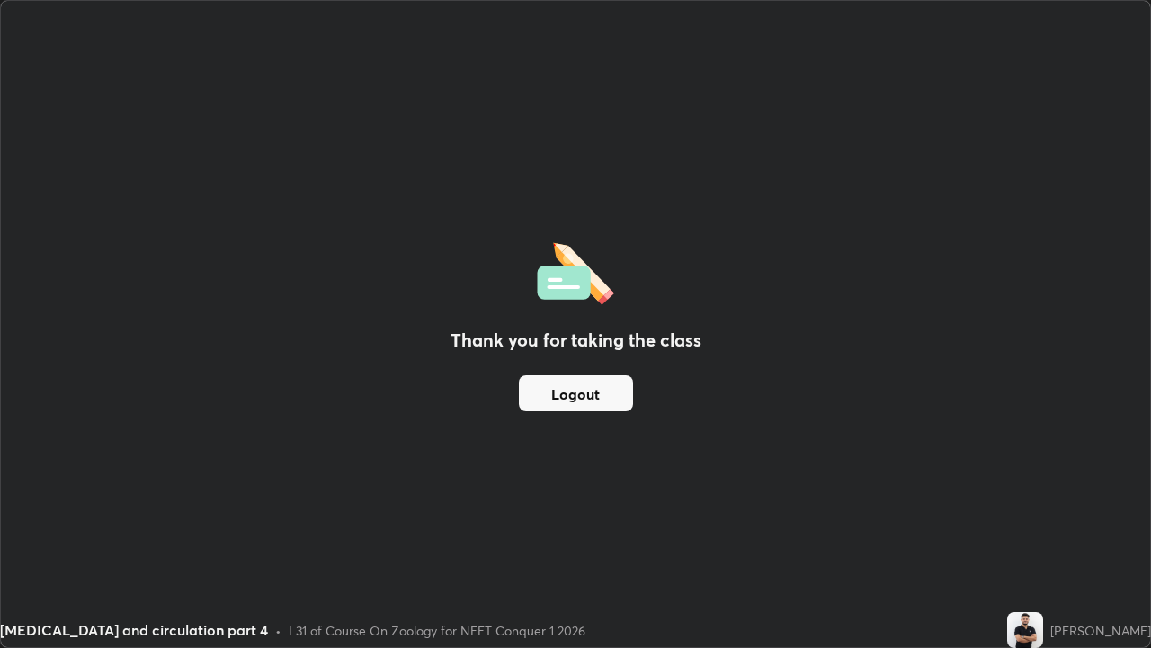
click at [594, 401] on button "Logout" at bounding box center [576, 393] width 114 height 36
